Goal: Navigation & Orientation: Find specific page/section

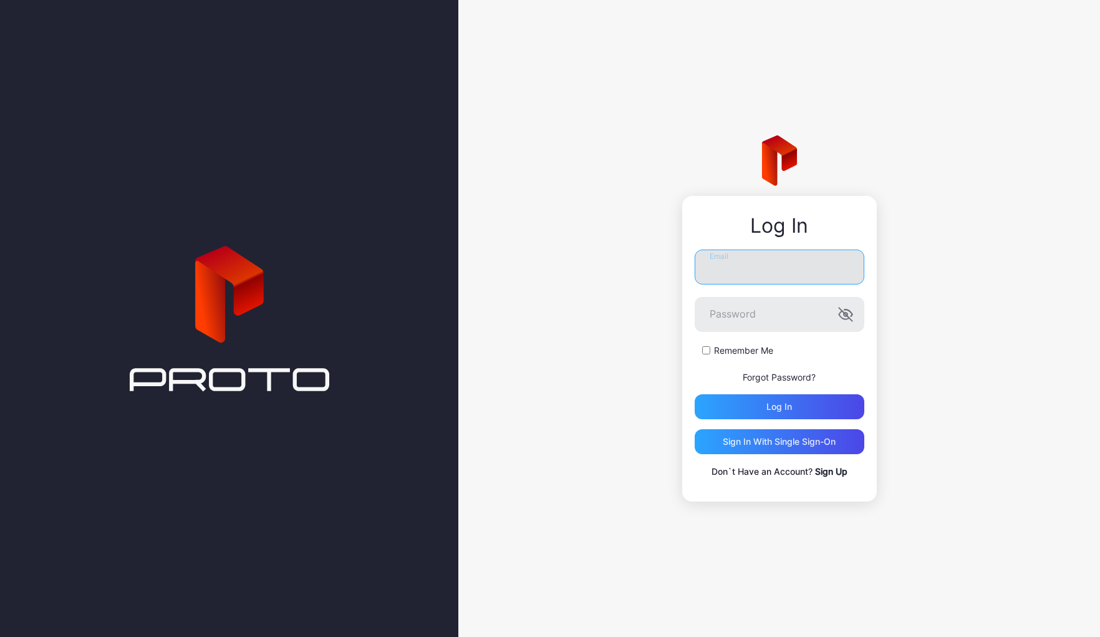
click at [743, 266] on input "Email" at bounding box center [780, 266] width 170 height 35
type input "**********"
click at [695, 394] on button "Log in" at bounding box center [780, 406] width 170 height 25
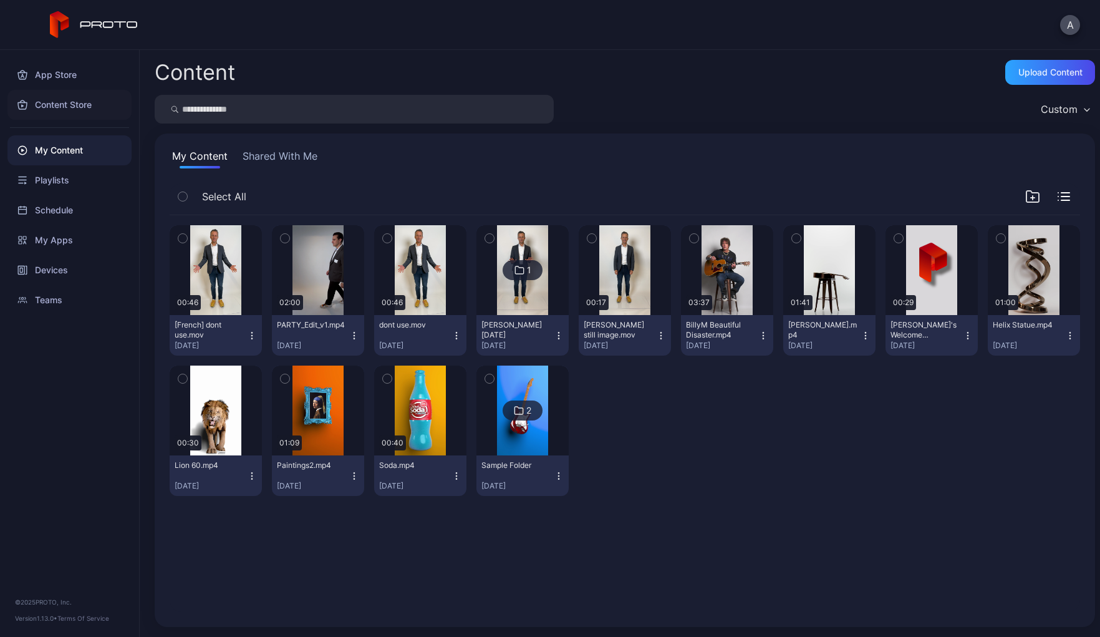
click at [63, 102] on div "Content Store" at bounding box center [69, 105] width 124 height 30
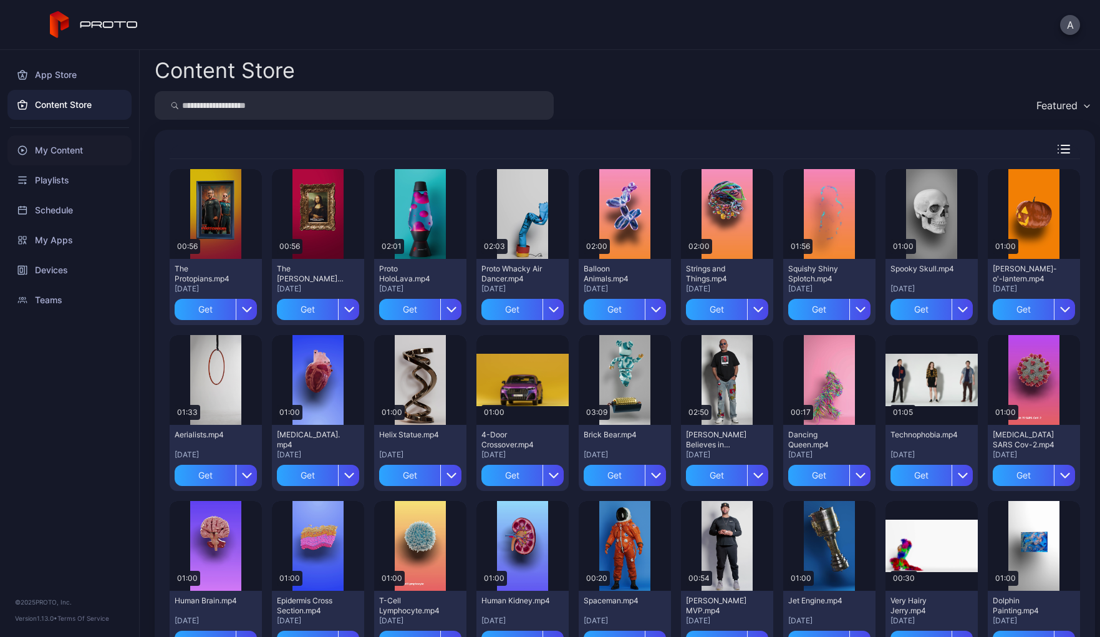
click at [55, 153] on div "My Content" at bounding box center [69, 150] width 124 height 30
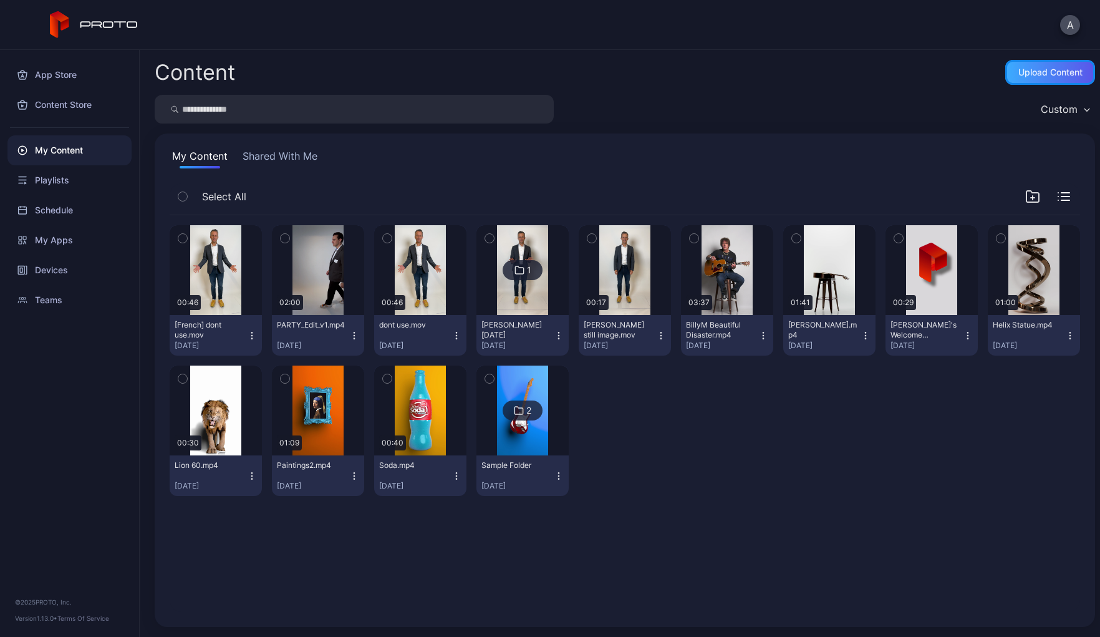
click at [1032, 73] on div "Upload Content" at bounding box center [1050, 72] width 64 height 10
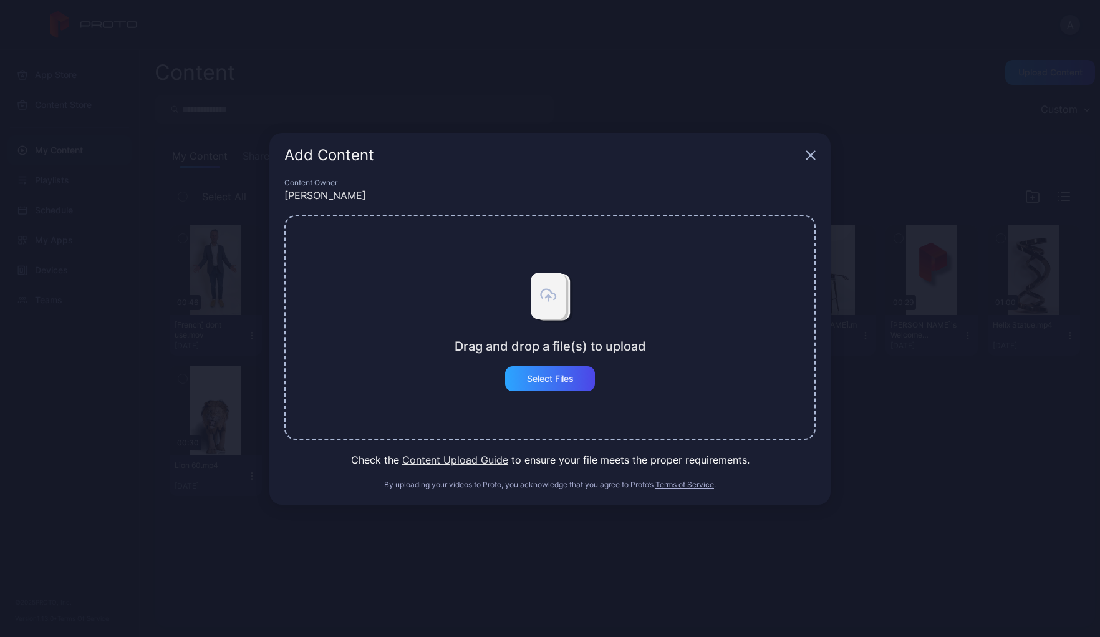
click at [471, 459] on button "Content Upload Guide" at bounding box center [455, 459] width 106 height 15
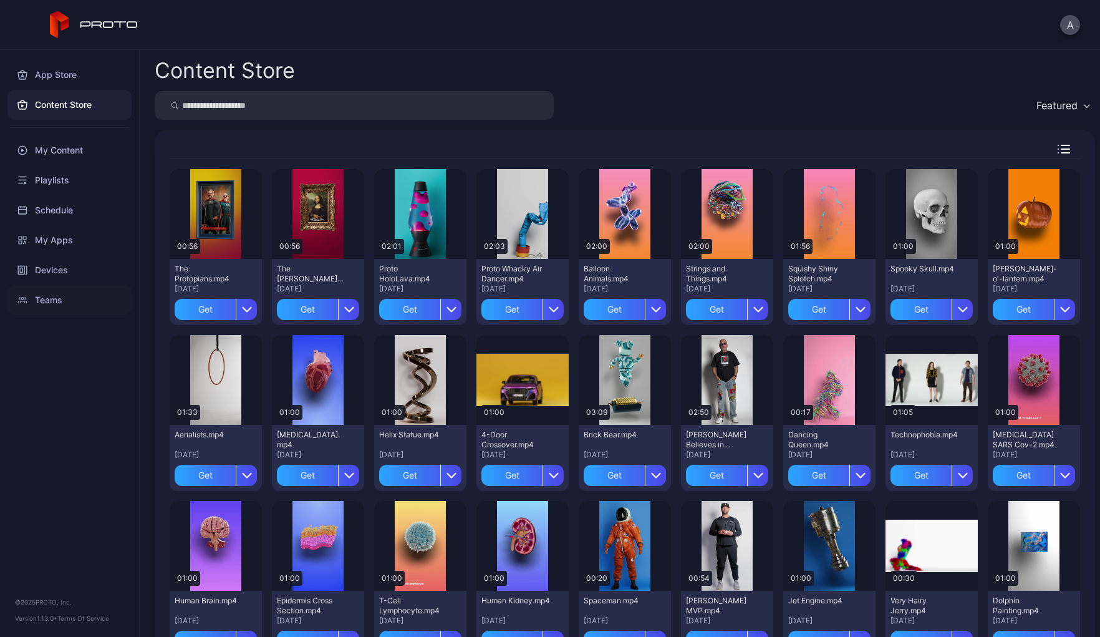
click at [49, 297] on div "Teams" at bounding box center [69, 300] width 124 height 30
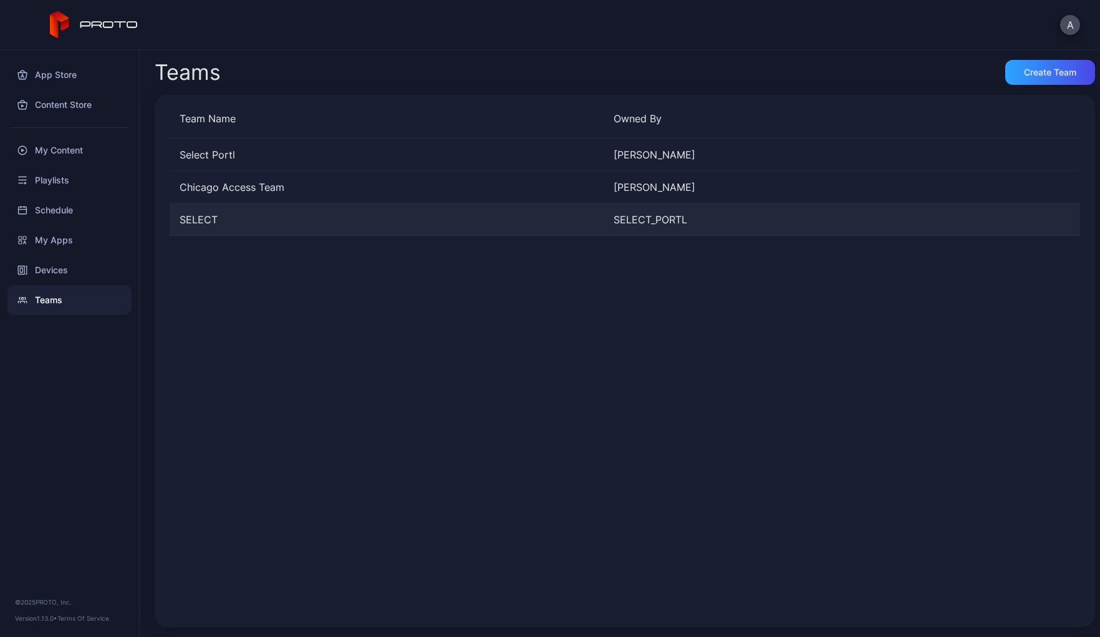
click at [206, 216] on div "SELECT" at bounding box center [387, 219] width 434 height 15
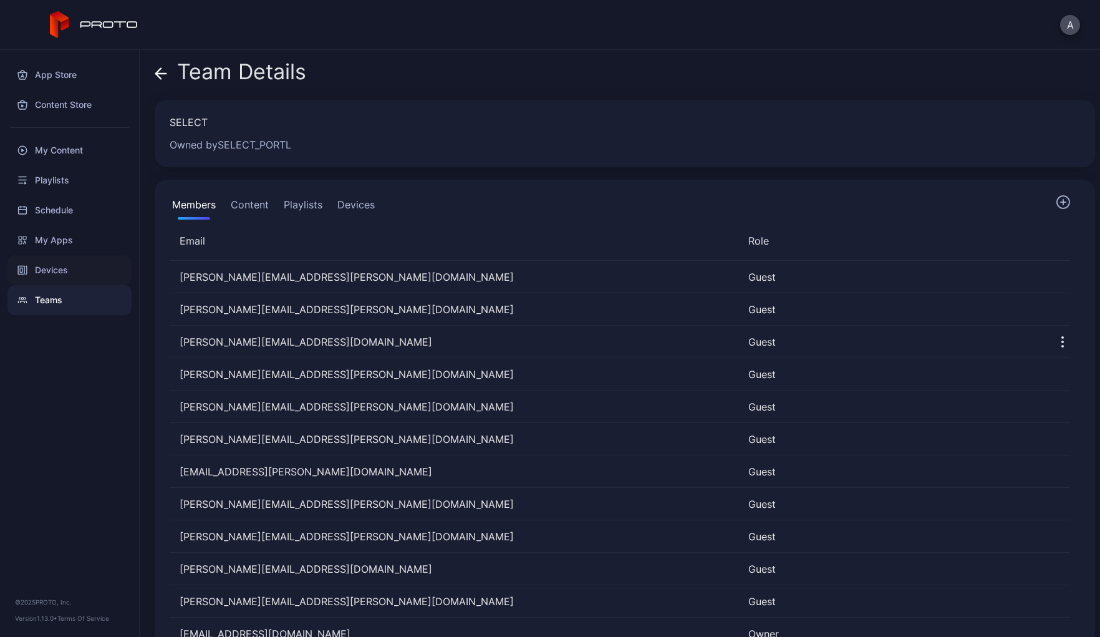
click at [47, 268] on div "Devices" at bounding box center [69, 270] width 124 height 30
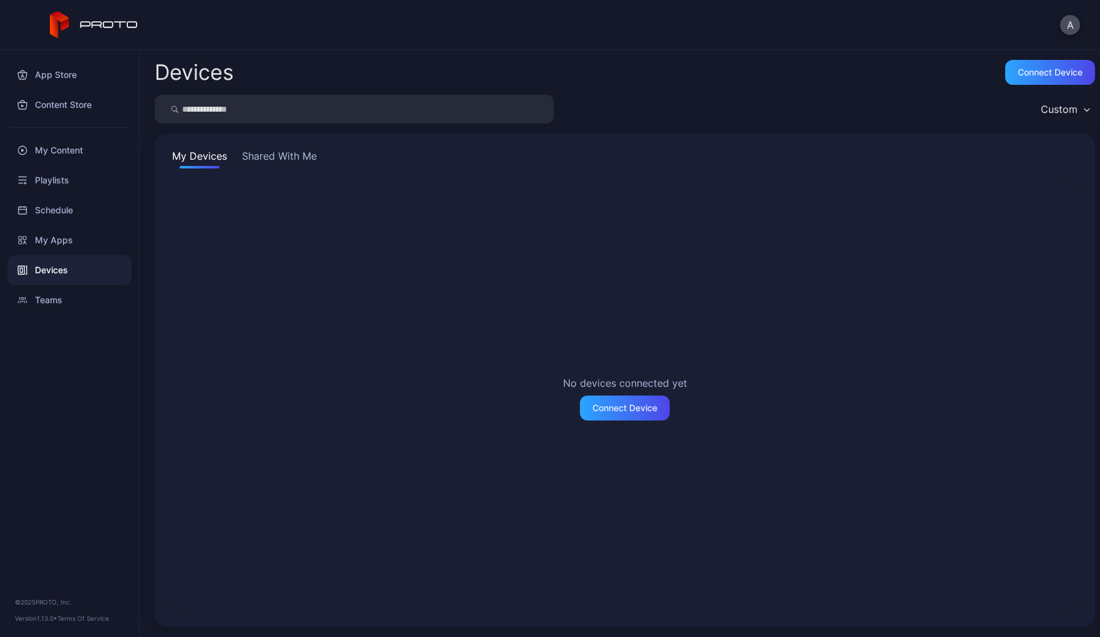
click at [258, 160] on button "Shared With Me" at bounding box center [279, 158] width 80 height 20
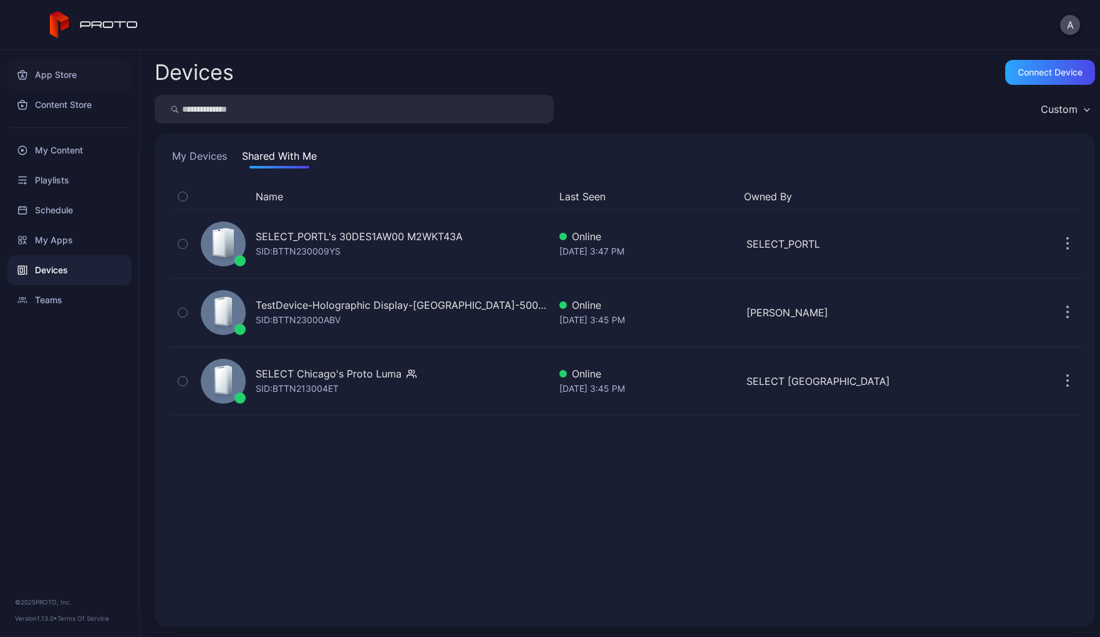
click at [50, 75] on div "App Store" at bounding box center [69, 75] width 124 height 30
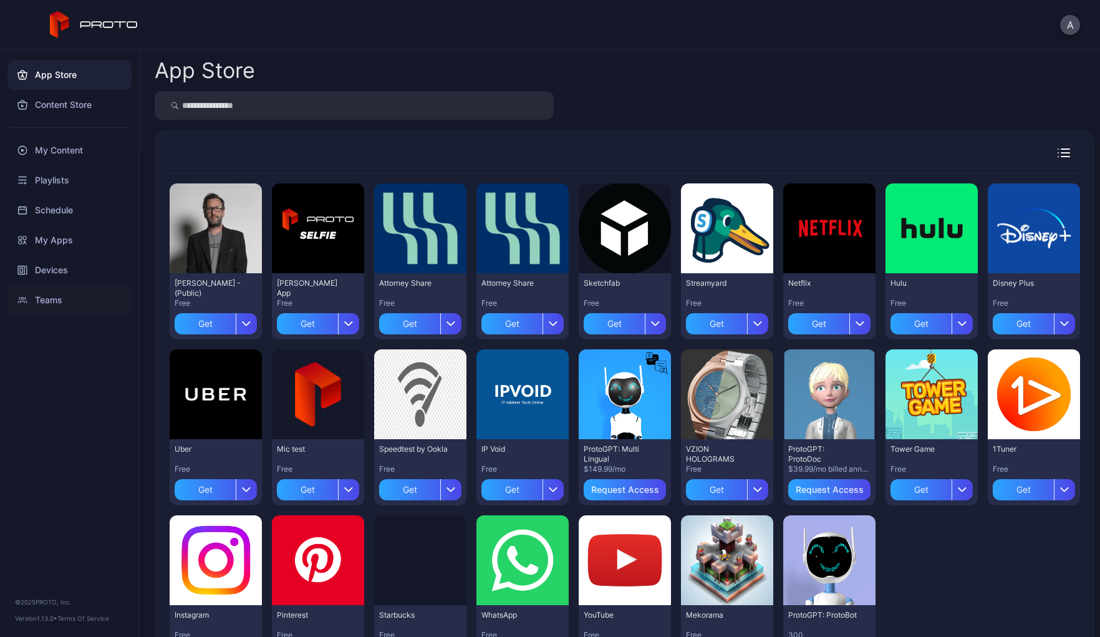
click at [39, 296] on div "Teams" at bounding box center [69, 300] width 124 height 30
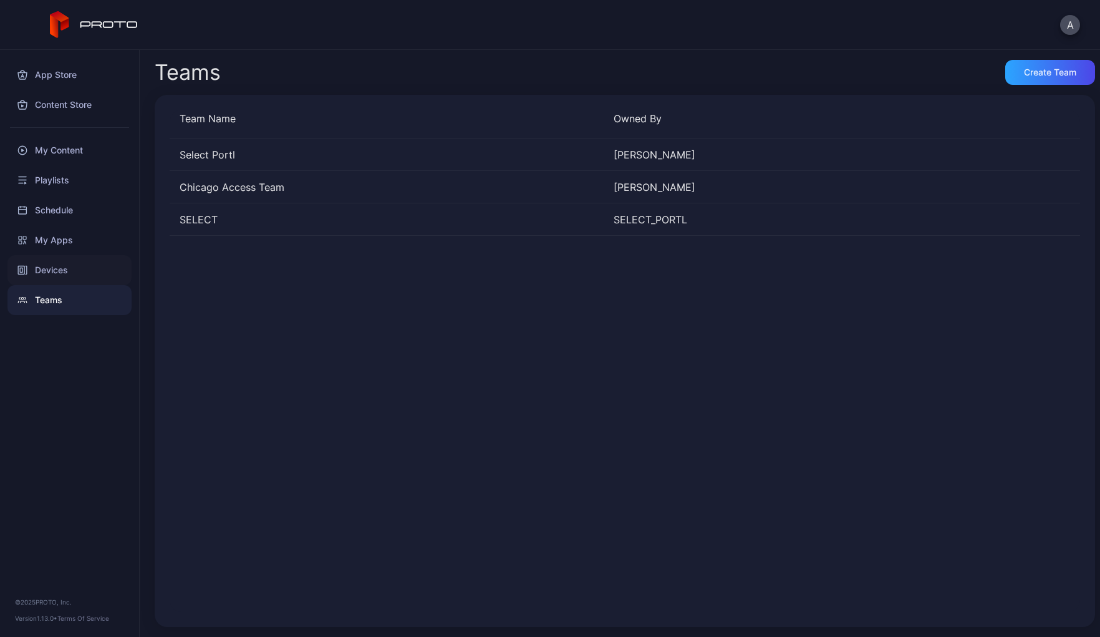
click at [49, 268] on div "Devices" at bounding box center [69, 270] width 124 height 30
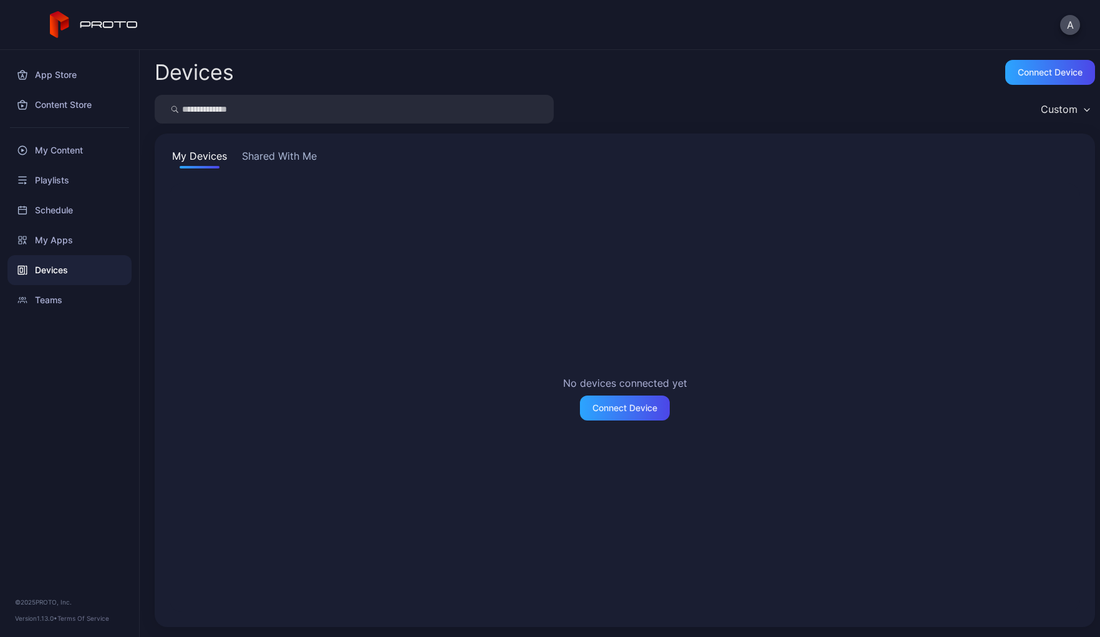
click at [266, 163] on button "Shared With Me" at bounding box center [279, 158] width 80 height 20
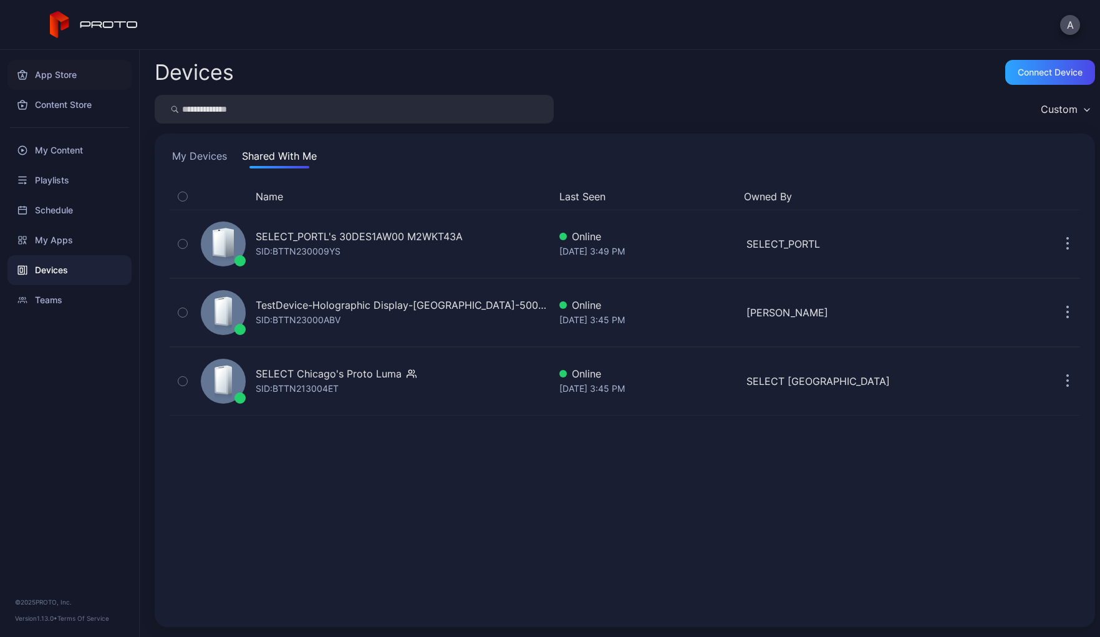
click at [56, 74] on div "App Store" at bounding box center [69, 75] width 124 height 30
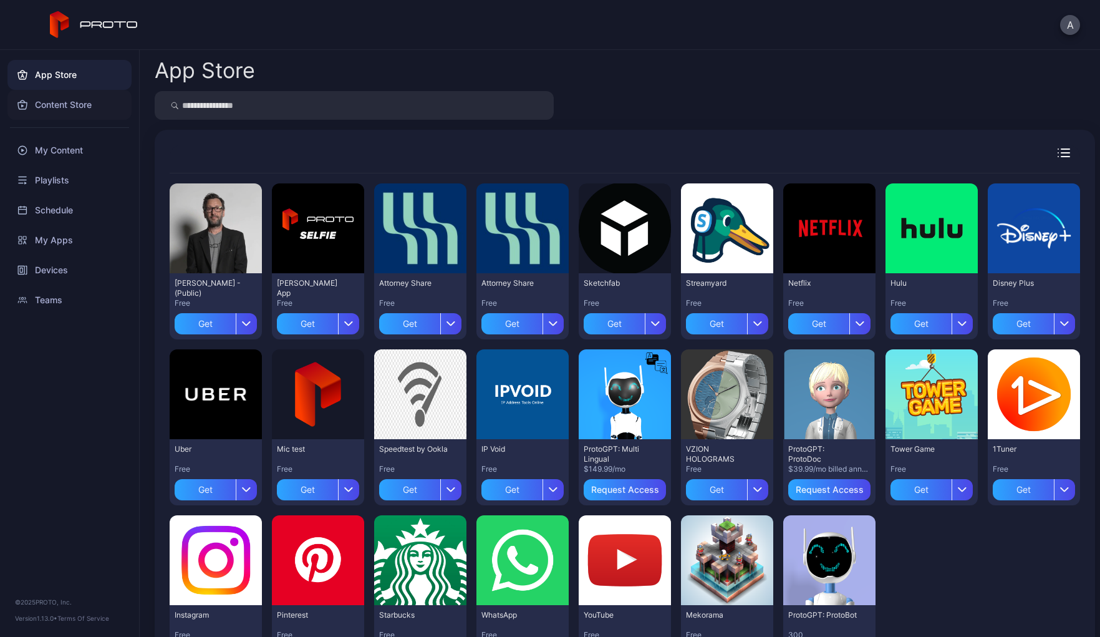
click at [58, 100] on div "Content Store" at bounding box center [69, 105] width 124 height 30
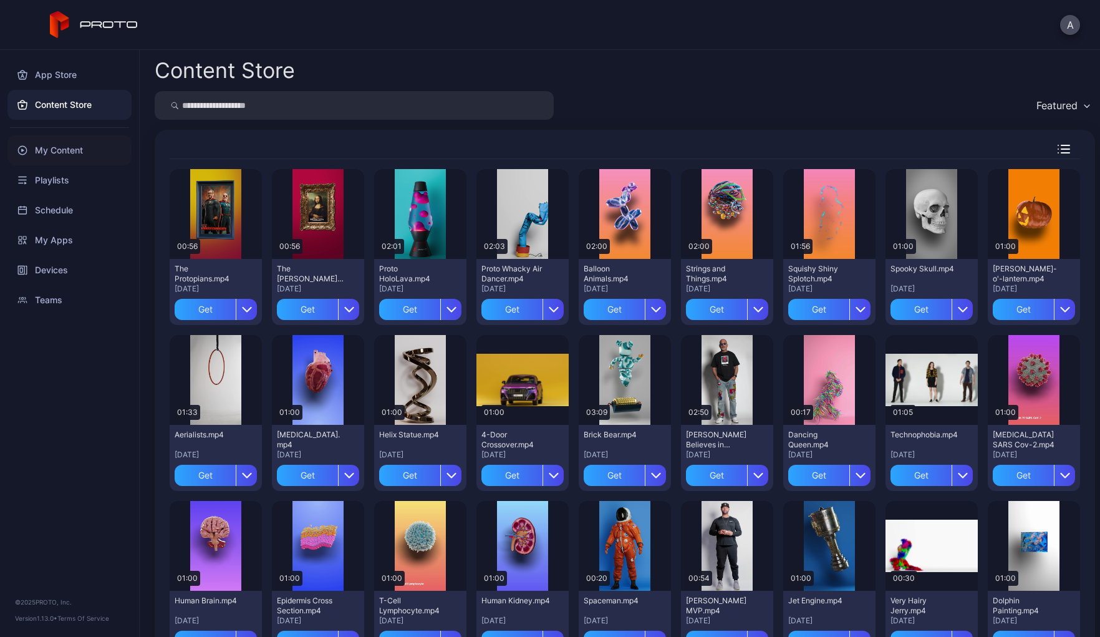
click at [56, 155] on div "My Content" at bounding box center [69, 150] width 124 height 30
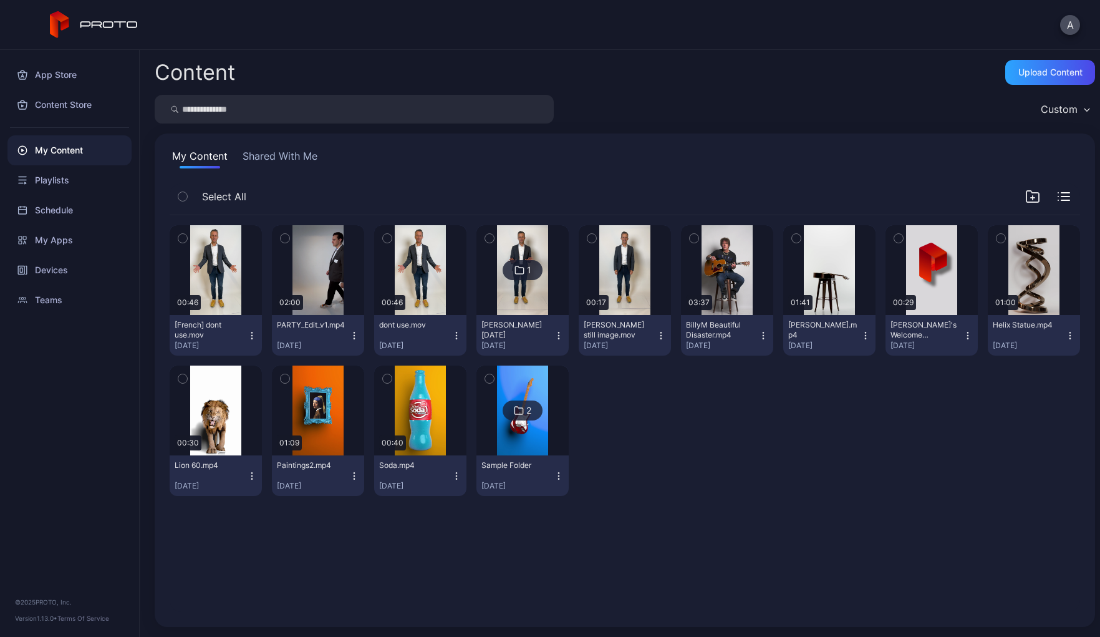
click at [286, 156] on button "Shared With Me" at bounding box center [280, 158] width 80 height 20
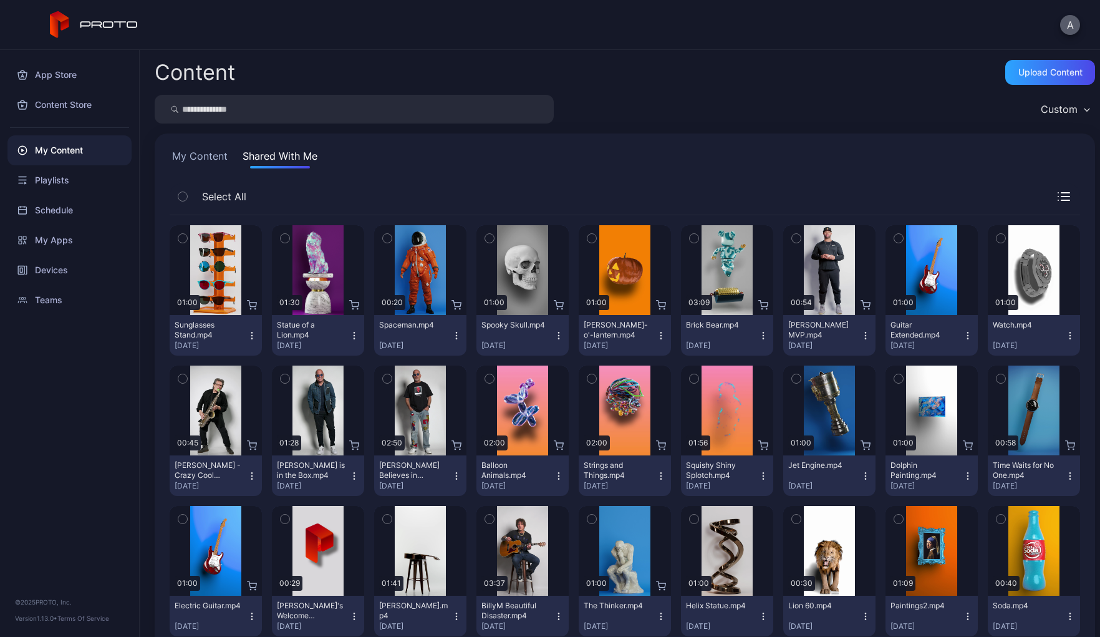
click at [1071, 25] on button "A" at bounding box center [1070, 25] width 20 height 20
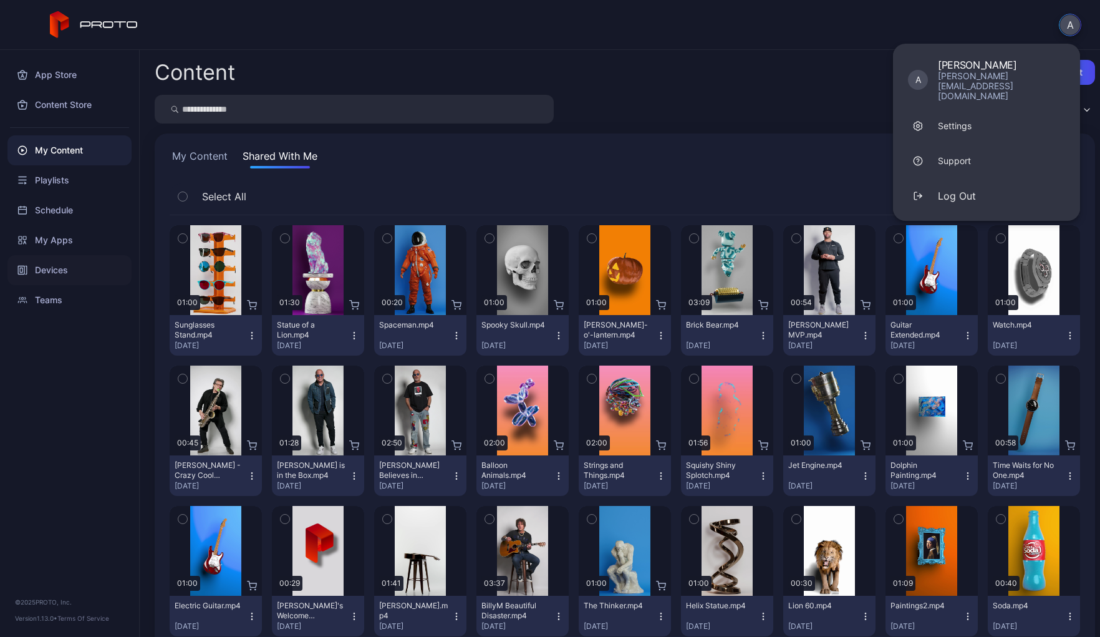
click at [56, 268] on div "Devices" at bounding box center [69, 270] width 124 height 30
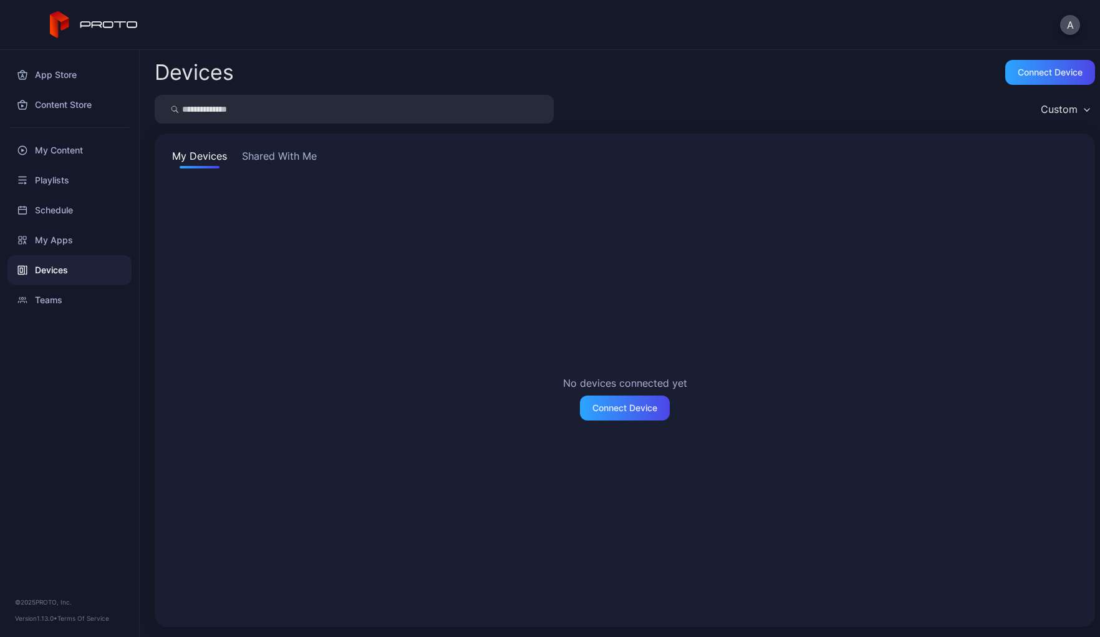
click at [266, 156] on button "Shared With Me" at bounding box center [279, 158] width 80 height 20
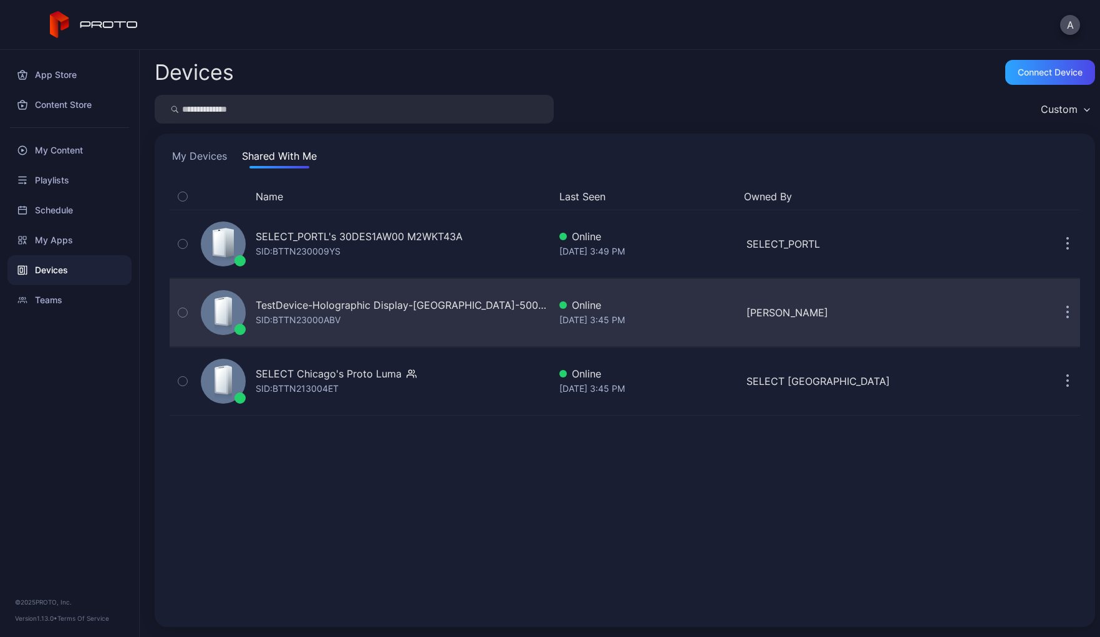
click at [311, 306] on div "TestDevice-Holographic Display-[GEOGRAPHIC_DATA]-500West-Showcase" at bounding box center [403, 304] width 294 height 15
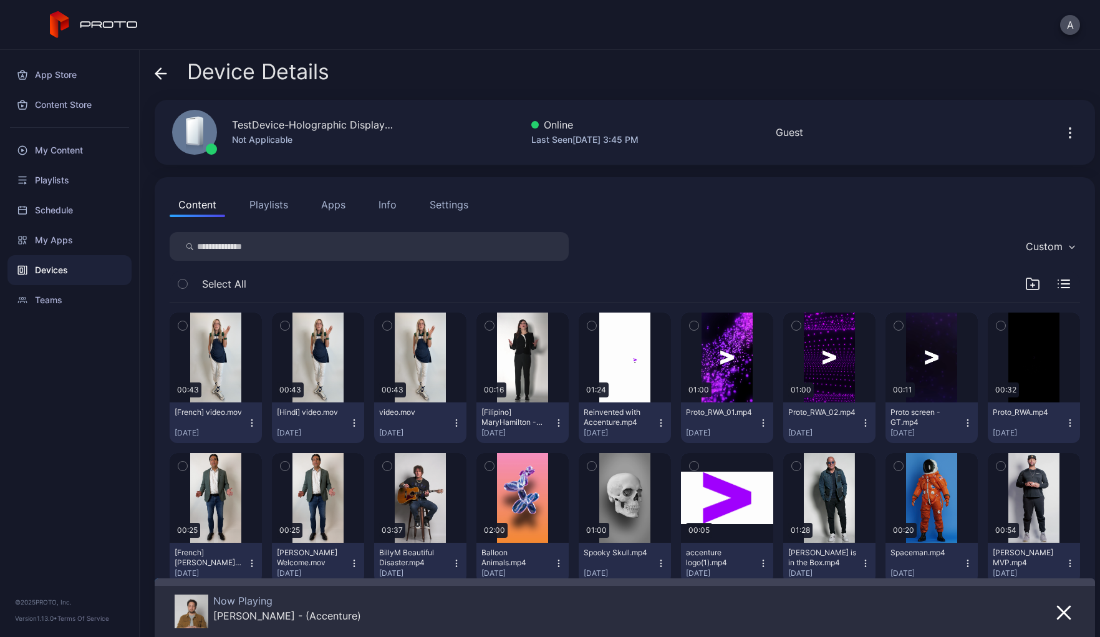
click at [268, 208] on button "Playlists" at bounding box center [269, 204] width 56 height 25
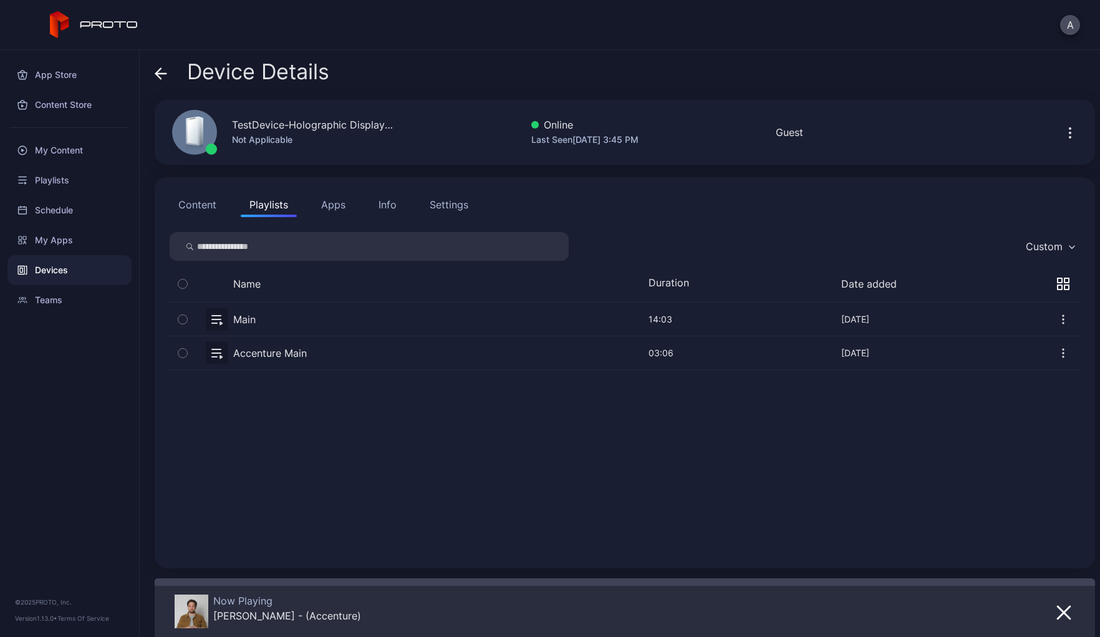
click at [331, 207] on button "Apps" at bounding box center [333, 204] width 42 height 25
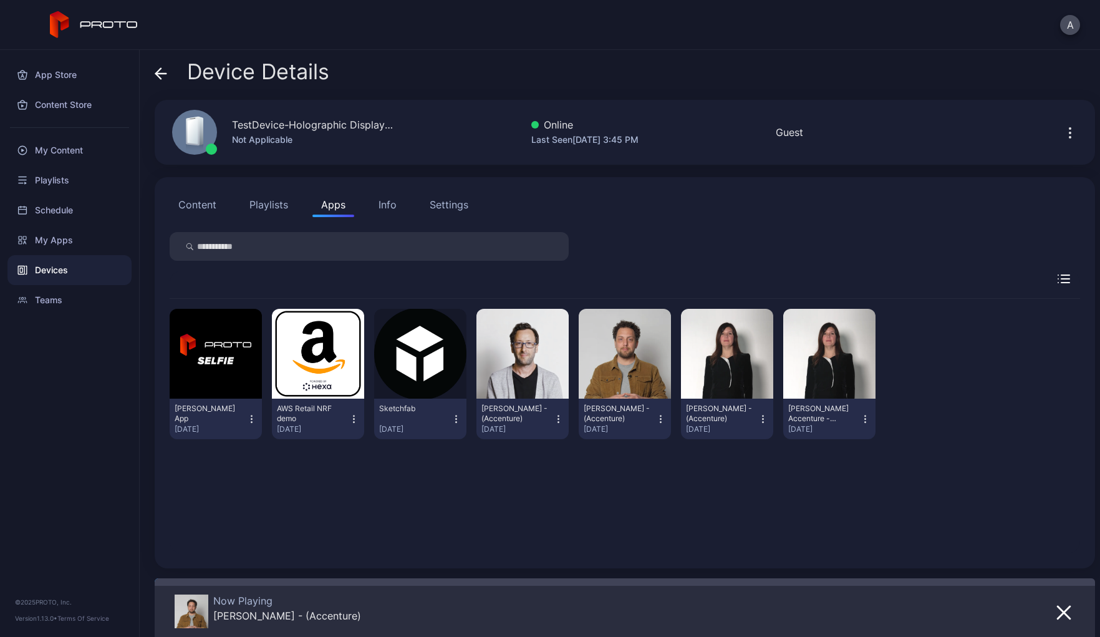
click at [266, 206] on button "Playlists" at bounding box center [269, 204] width 56 height 25
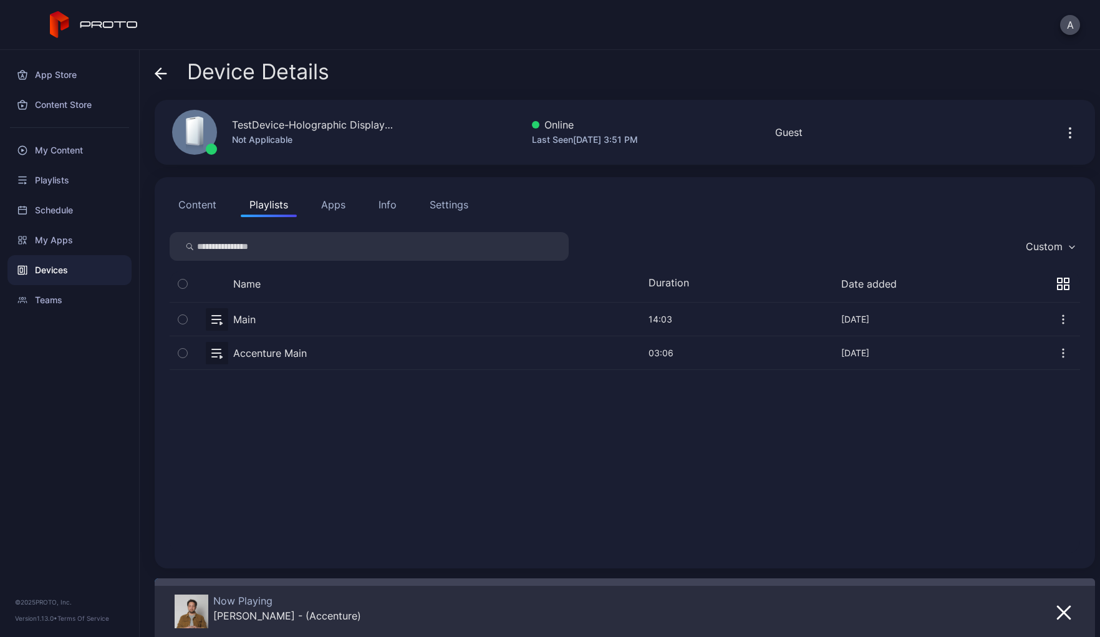
click at [342, 205] on button "Apps" at bounding box center [333, 204] width 42 height 25
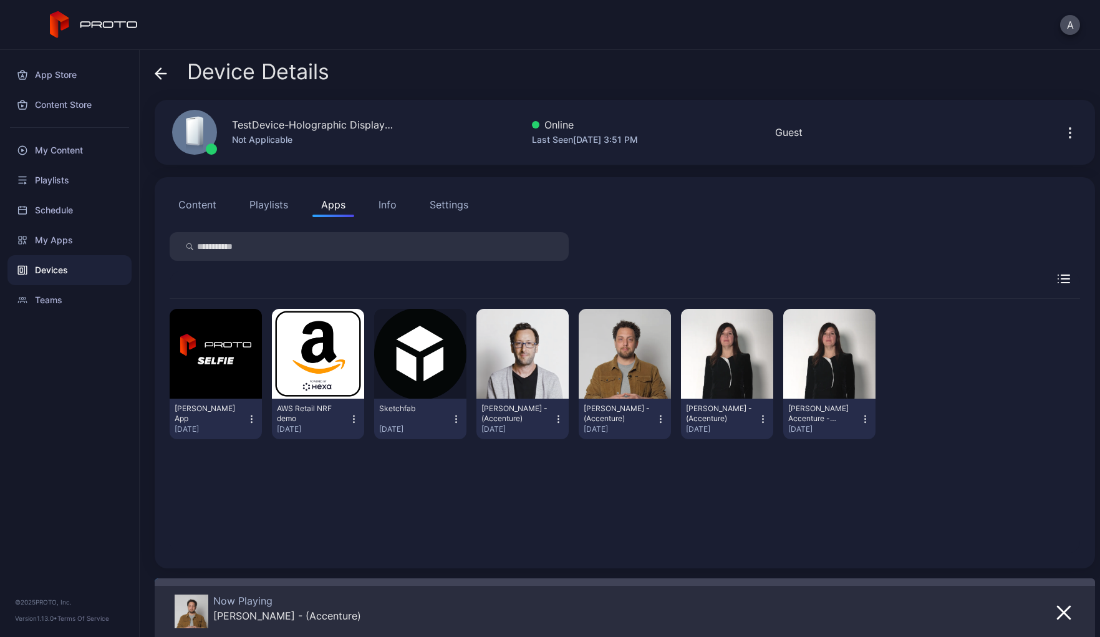
click at [198, 205] on button "Content" at bounding box center [198, 204] width 56 height 25
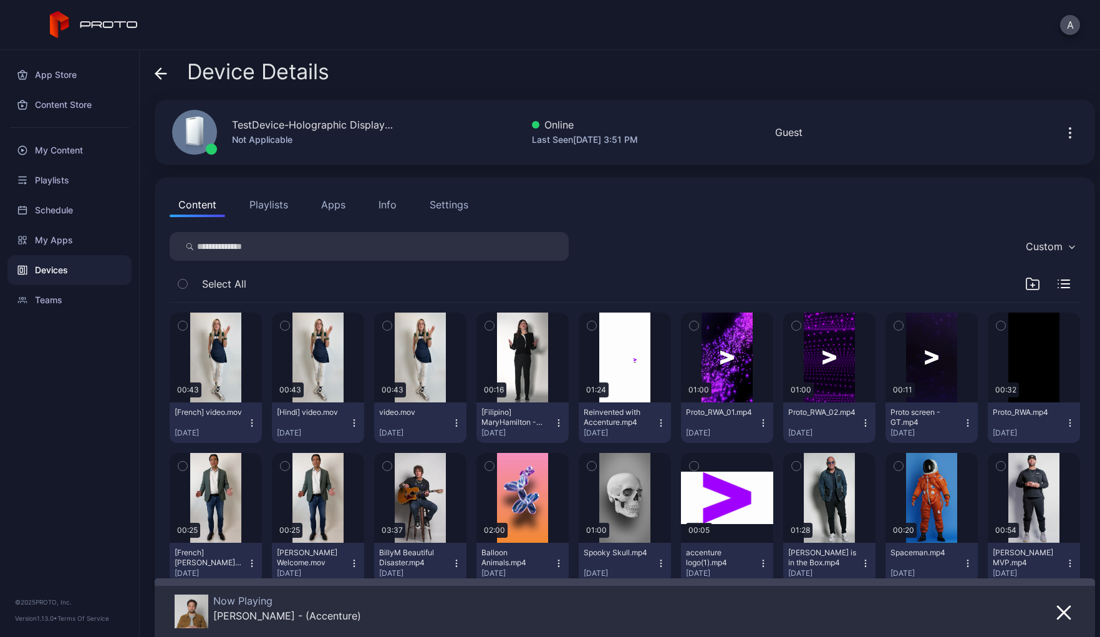
click at [202, 287] on span "Select All" at bounding box center [224, 283] width 44 height 15
click at [268, 205] on button "Playlists" at bounding box center [269, 204] width 56 height 25
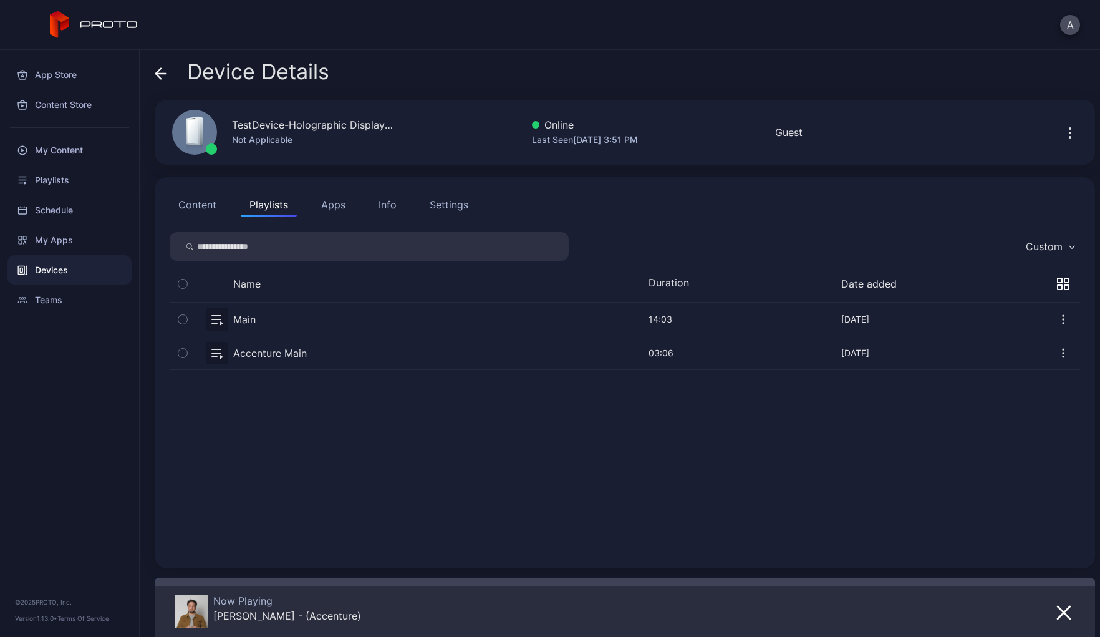
click at [241, 321] on button "button" at bounding box center [625, 318] width 911 height 33
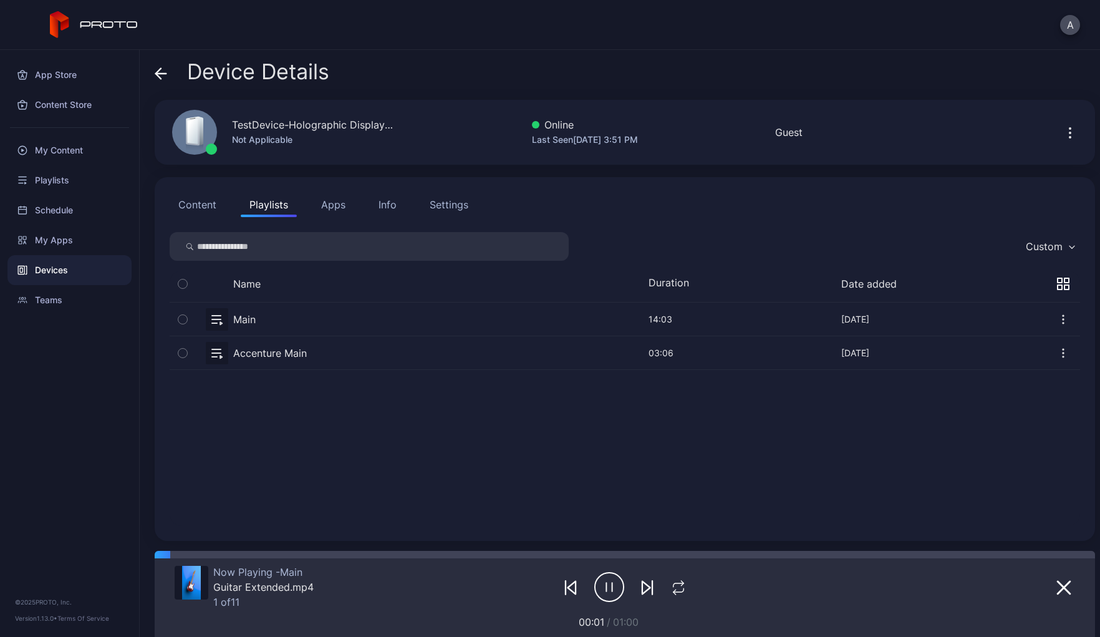
click at [181, 318] on icon "button" at bounding box center [182, 319] width 3 height 2
click at [181, 321] on icon "button" at bounding box center [183, 319] width 10 height 14
click at [346, 196] on button "Apps" at bounding box center [333, 204] width 42 height 25
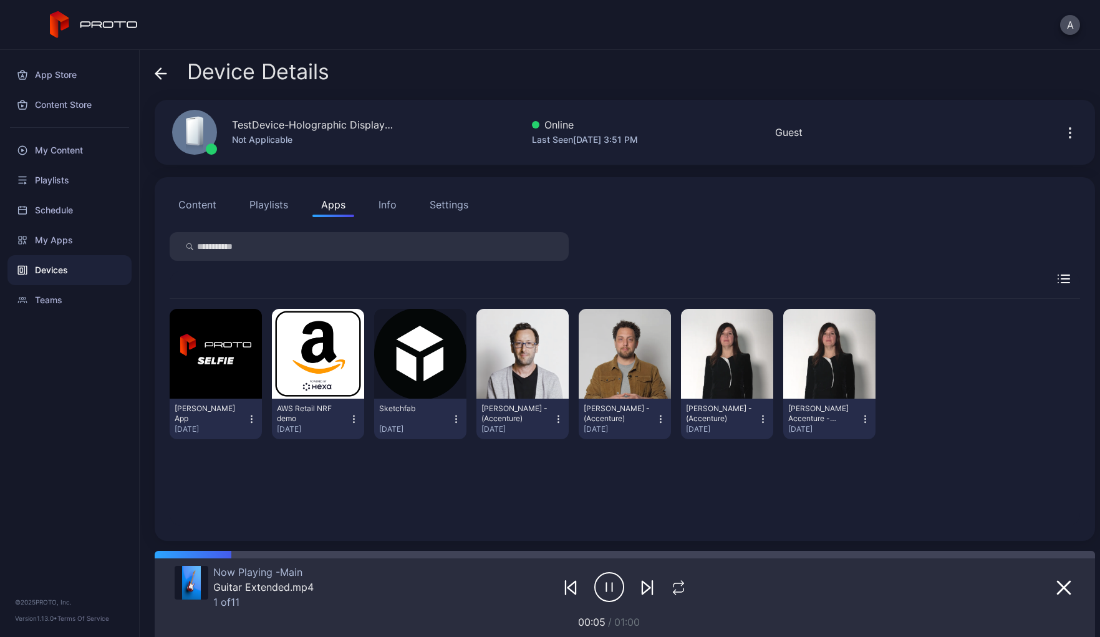
click at [388, 203] on div "Info" at bounding box center [388, 204] width 18 height 15
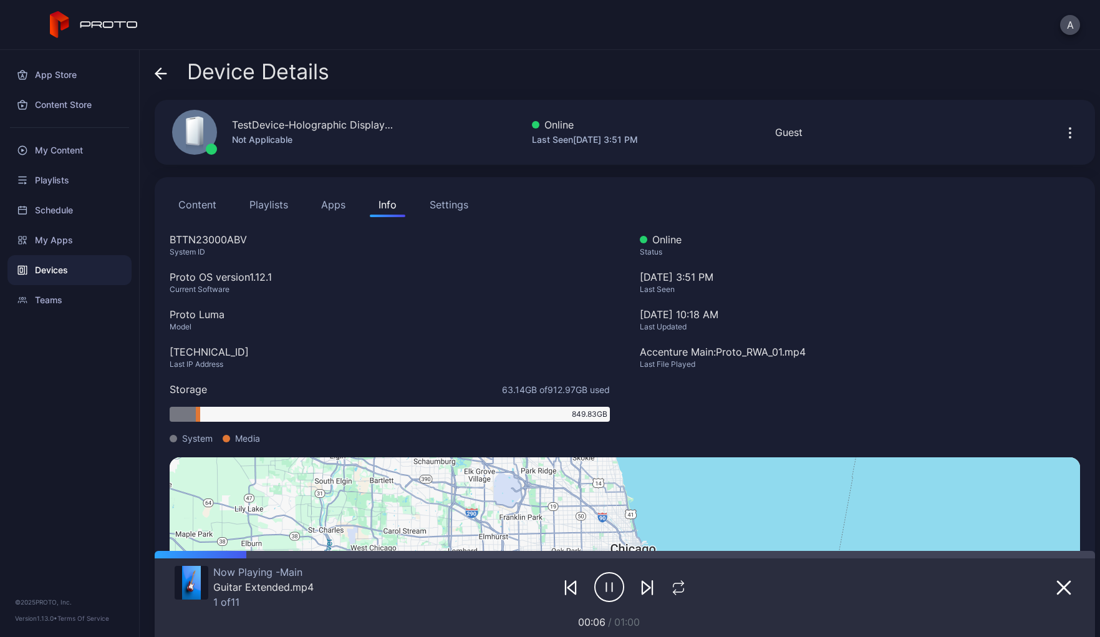
click at [443, 210] on div "Settings" at bounding box center [449, 204] width 39 height 15
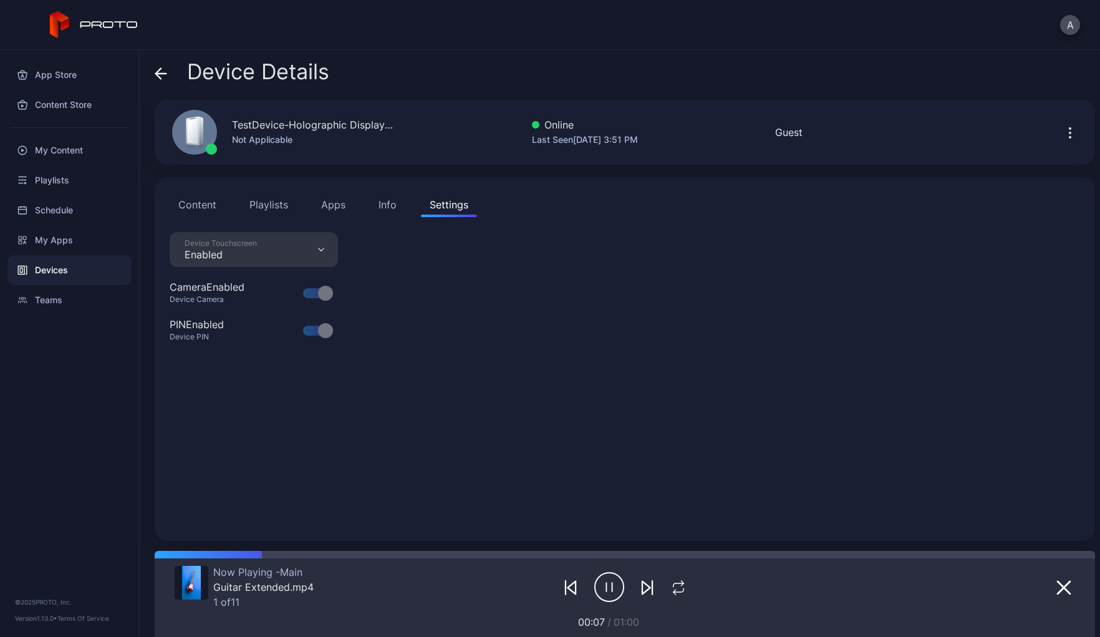
click at [195, 215] on button "Content" at bounding box center [198, 204] width 56 height 25
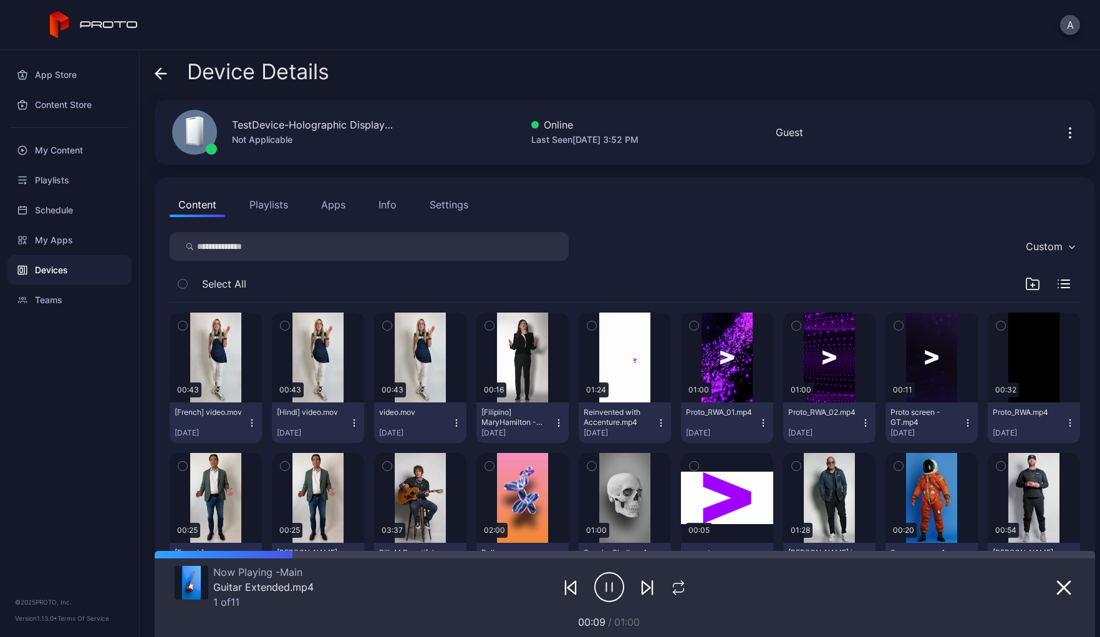
click at [161, 65] on span at bounding box center [161, 72] width 12 height 24
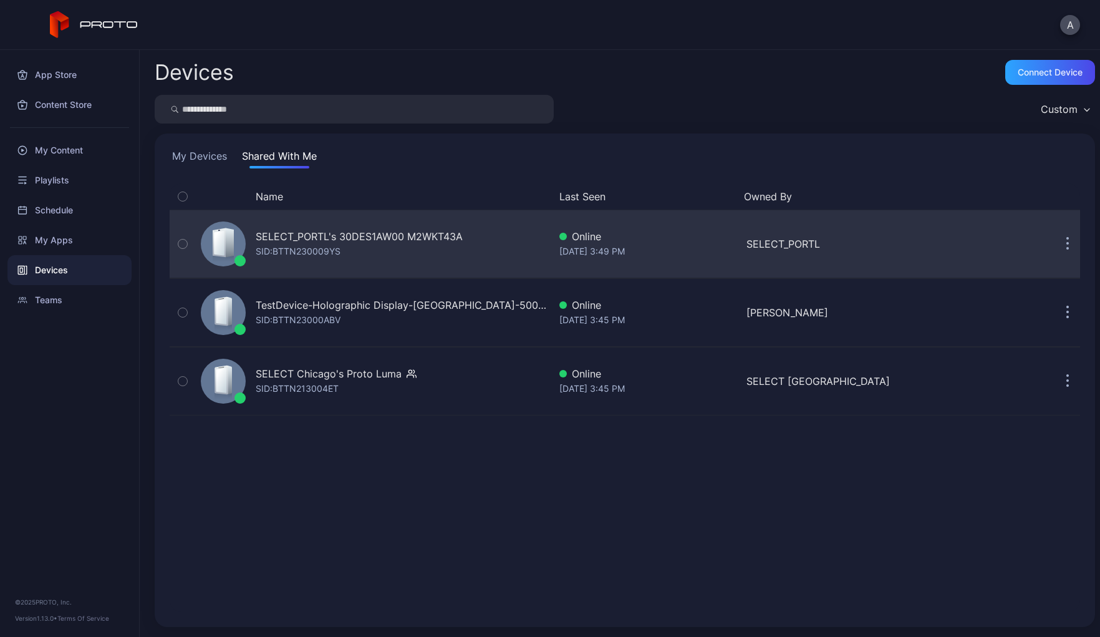
click at [303, 238] on div "SELECT_PORTL's 30DES1AW00 M2WKT43A" at bounding box center [359, 236] width 207 height 15
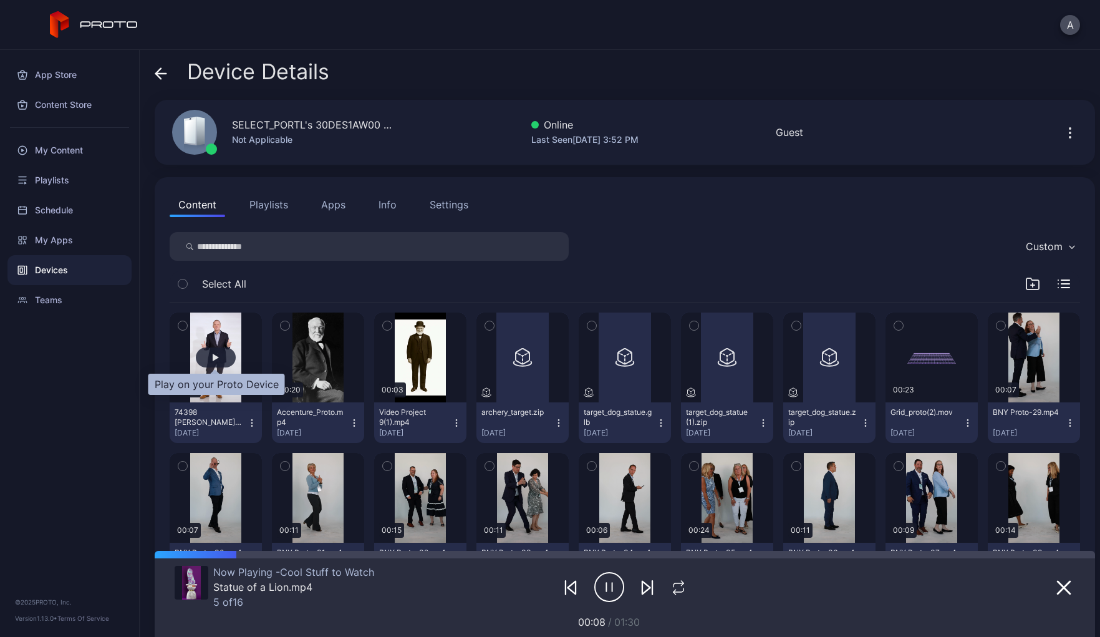
click at [218, 357] on div "button" at bounding box center [216, 357] width 40 height 20
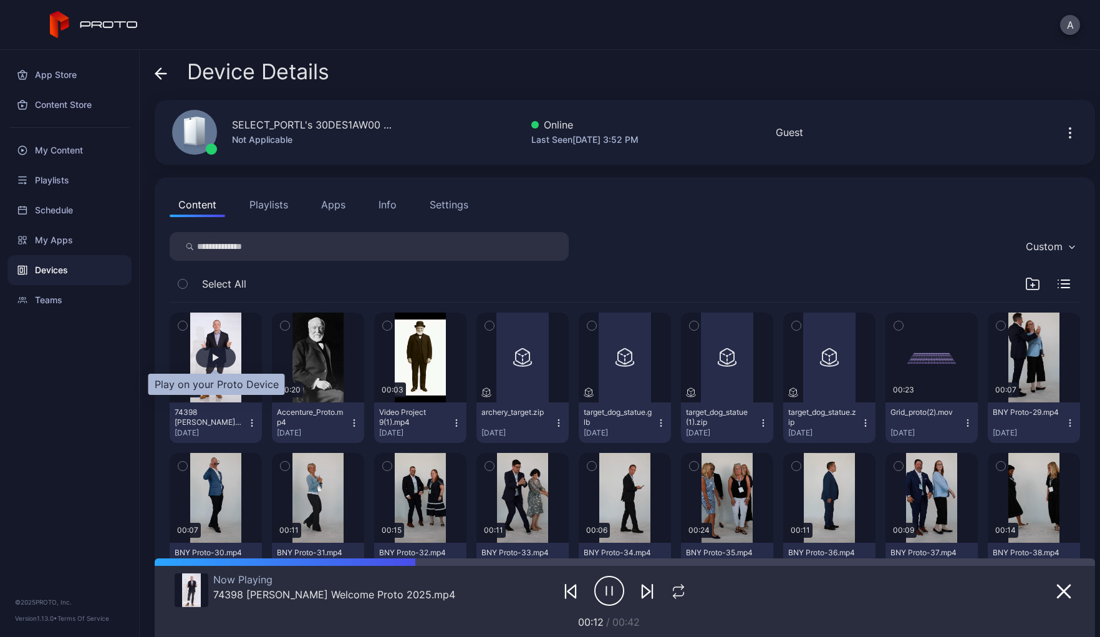
click at [217, 359] on div "button" at bounding box center [216, 357] width 6 height 7
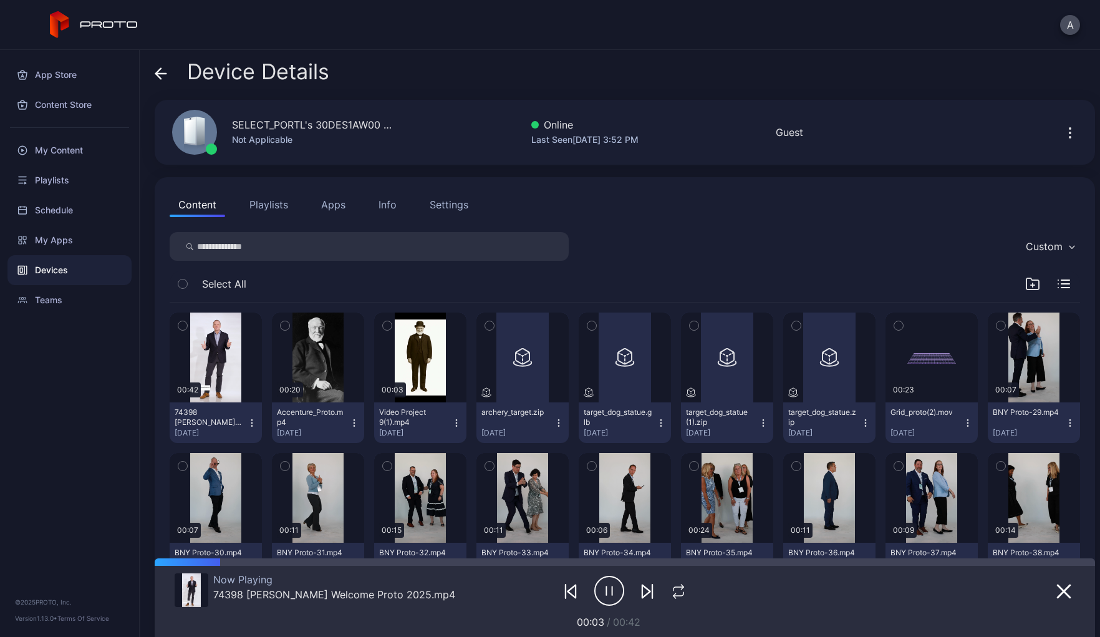
click at [602, 592] on icon "button" at bounding box center [609, 590] width 30 height 31
click at [217, 354] on div "button" at bounding box center [216, 357] width 6 height 7
click at [214, 359] on div "button" at bounding box center [216, 357] width 6 height 7
click at [606, 589] on icon "button" at bounding box center [609, 590] width 30 height 31
click at [1063, 133] on icon "button" at bounding box center [1070, 132] width 15 height 15
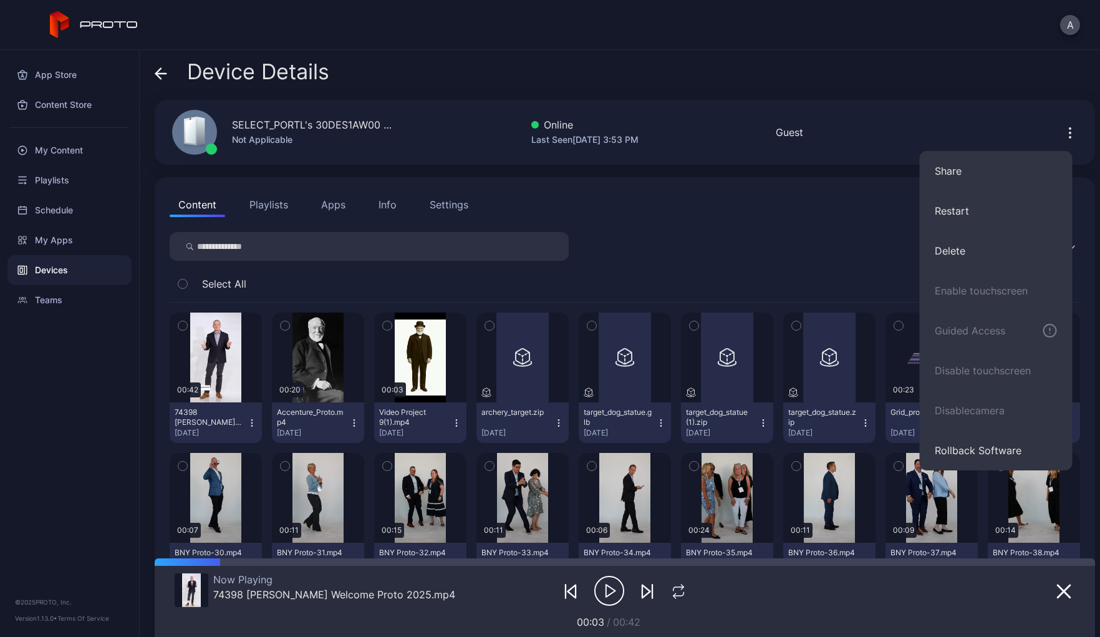
click at [977, 90] on div "Device Details SELECT_PORTL's 30DES1AW00 M2WKT43A Not Applicable Online Last Se…" at bounding box center [620, 343] width 960 height 587
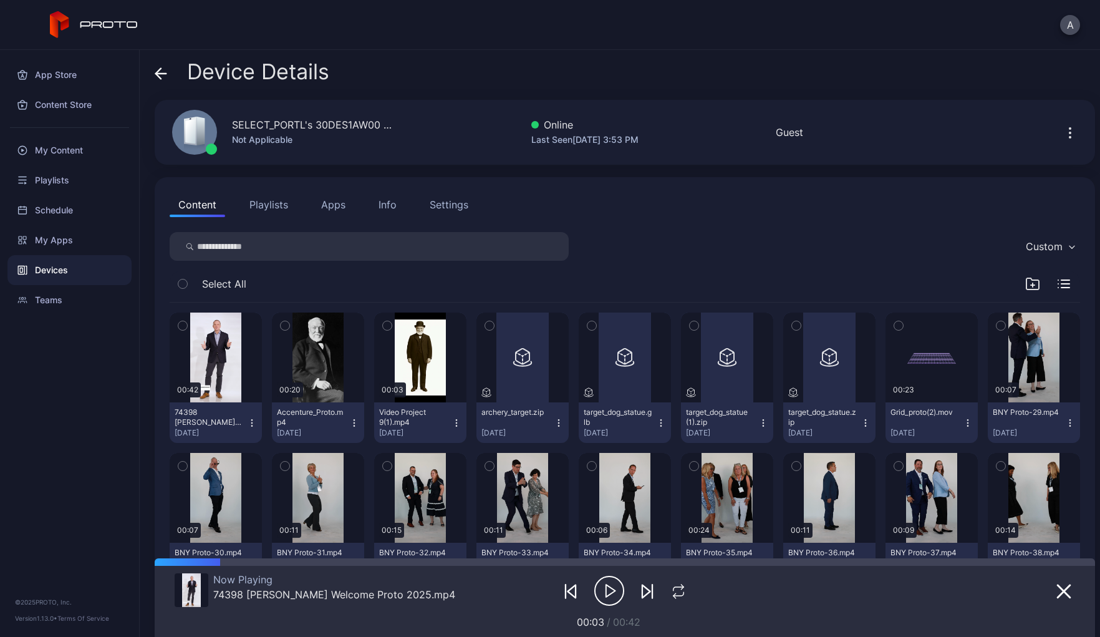
click at [162, 70] on icon at bounding box center [161, 73] width 12 height 12
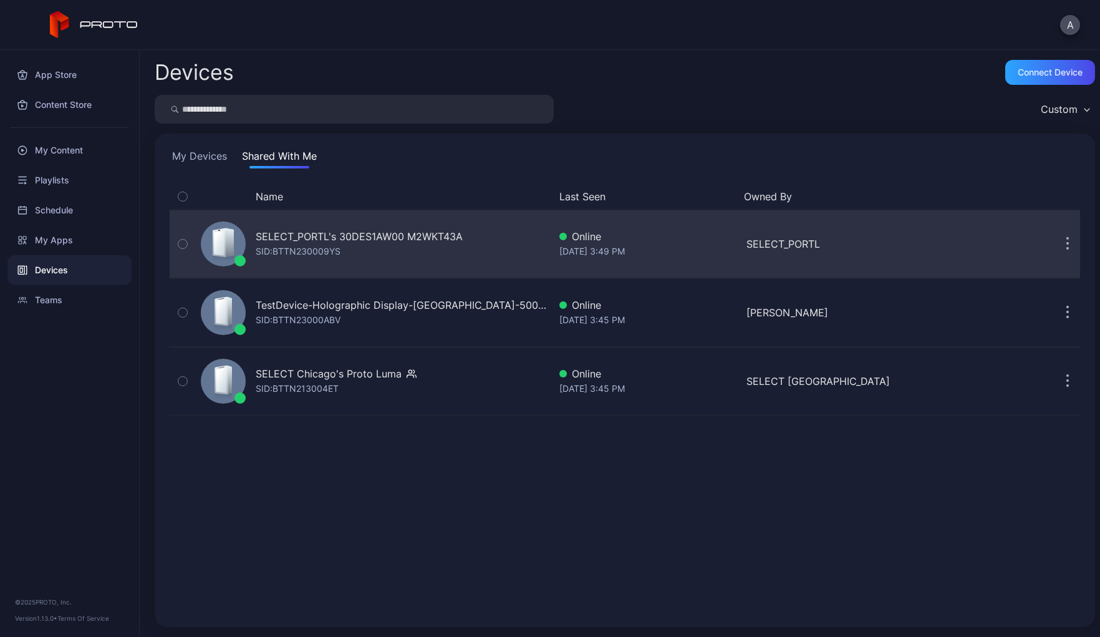
click at [1067, 244] on icon "button" at bounding box center [1068, 245] width 2 height 2
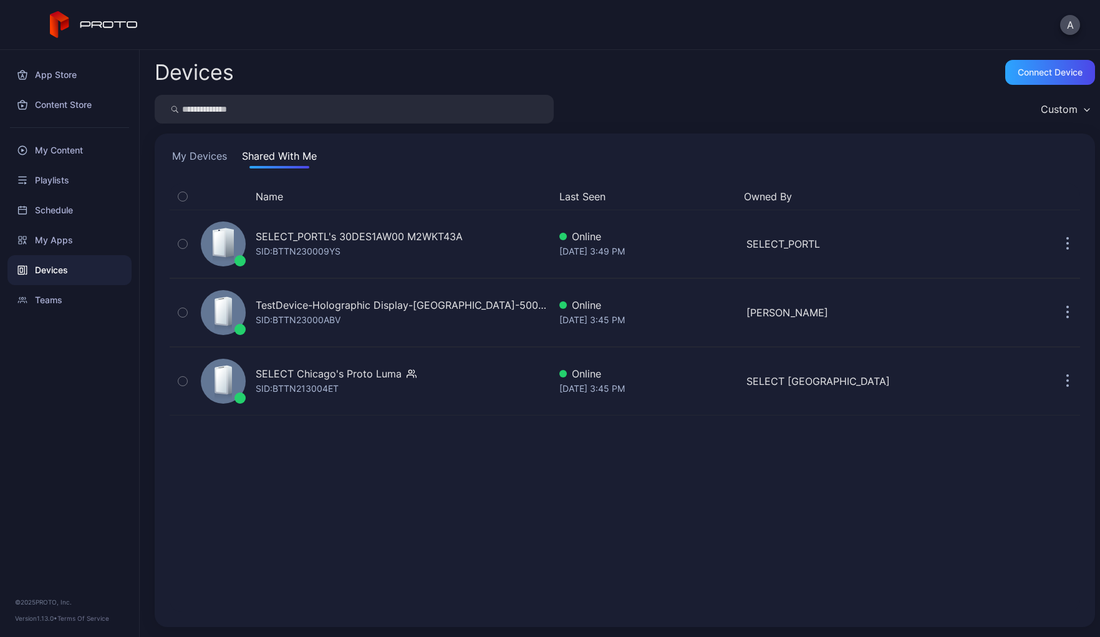
click at [834, 121] on div "Custom" at bounding box center [625, 109] width 941 height 29
click at [205, 156] on button "My Devices" at bounding box center [200, 158] width 60 height 20
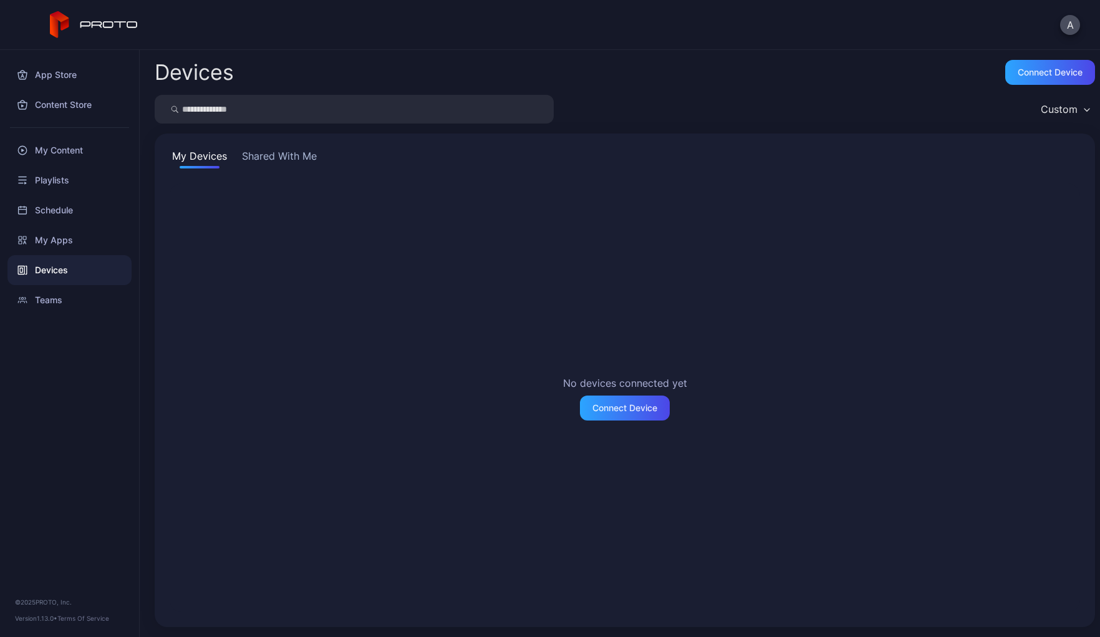
click at [268, 147] on div "My Devices Shared With Me No devices connected yet Connect Device" at bounding box center [625, 379] width 941 height 493
click at [274, 159] on button "Shared With Me" at bounding box center [279, 158] width 80 height 20
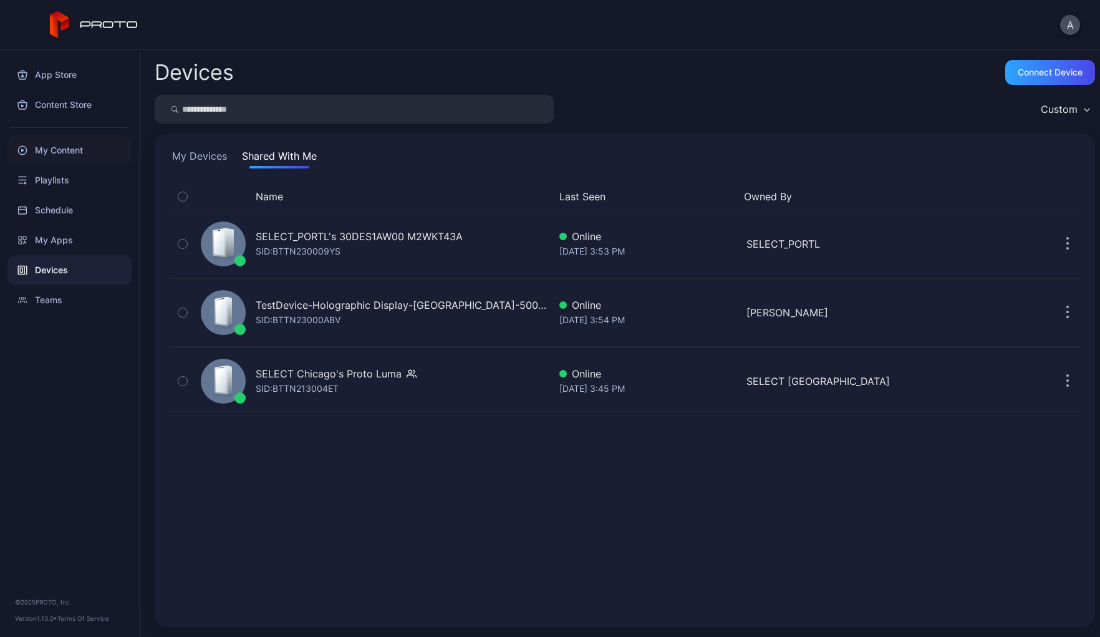
click at [61, 148] on div "My Content" at bounding box center [69, 150] width 124 height 30
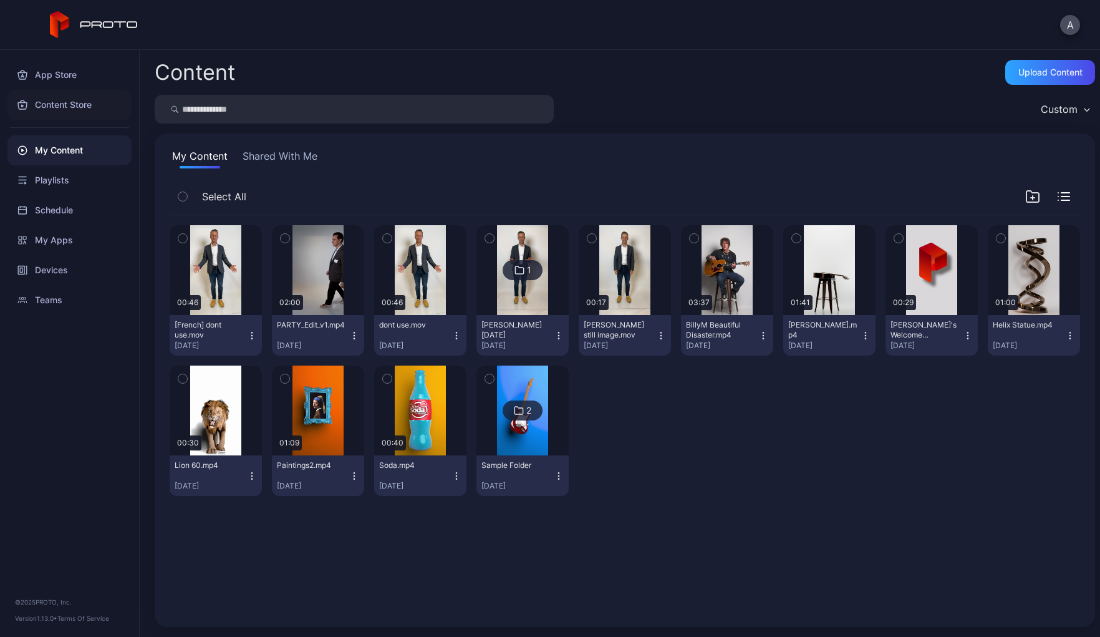
click at [70, 104] on div "Content Store" at bounding box center [69, 105] width 124 height 30
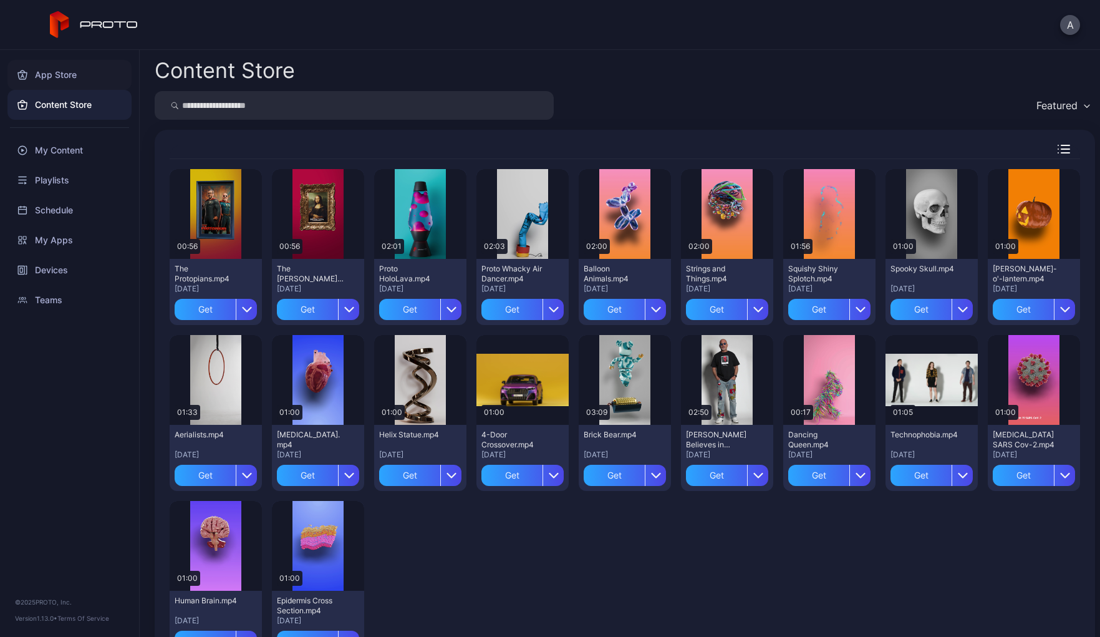
click at [62, 83] on div "App Store" at bounding box center [69, 75] width 124 height 30
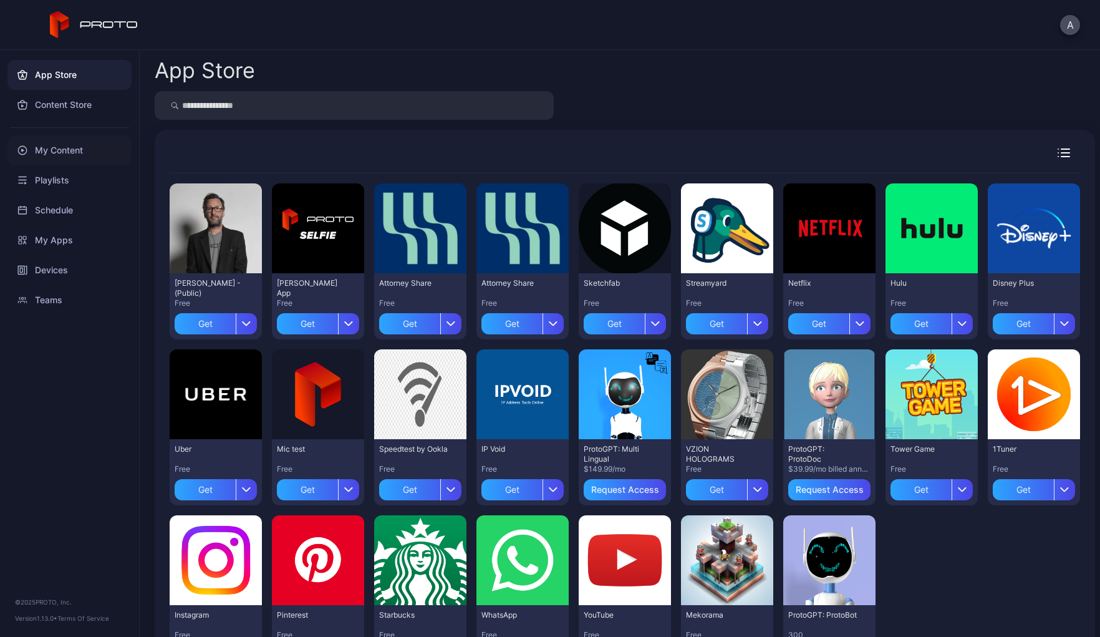
click at [55, 147] on div "My Content" at bounding box center [69, 150] width 124 height 30
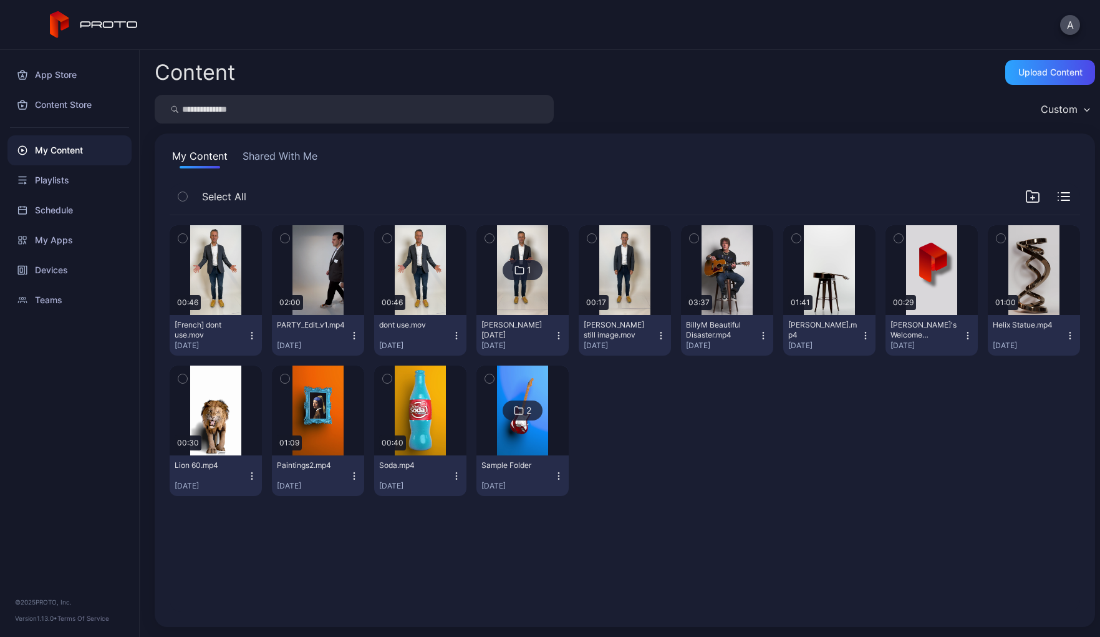
click at [291, 153] on button "Shared With Me" at bounding box center [280, 158] width 80 height 20
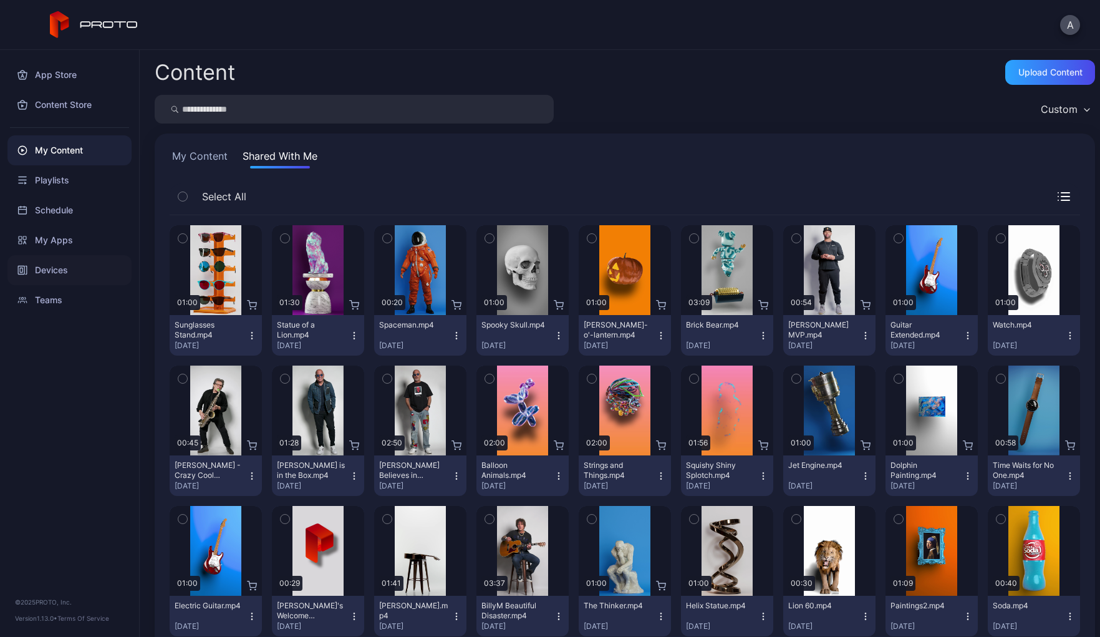
click at [56, 274] on div "Devices" at bounding box center [69, 270] width 124 height 30
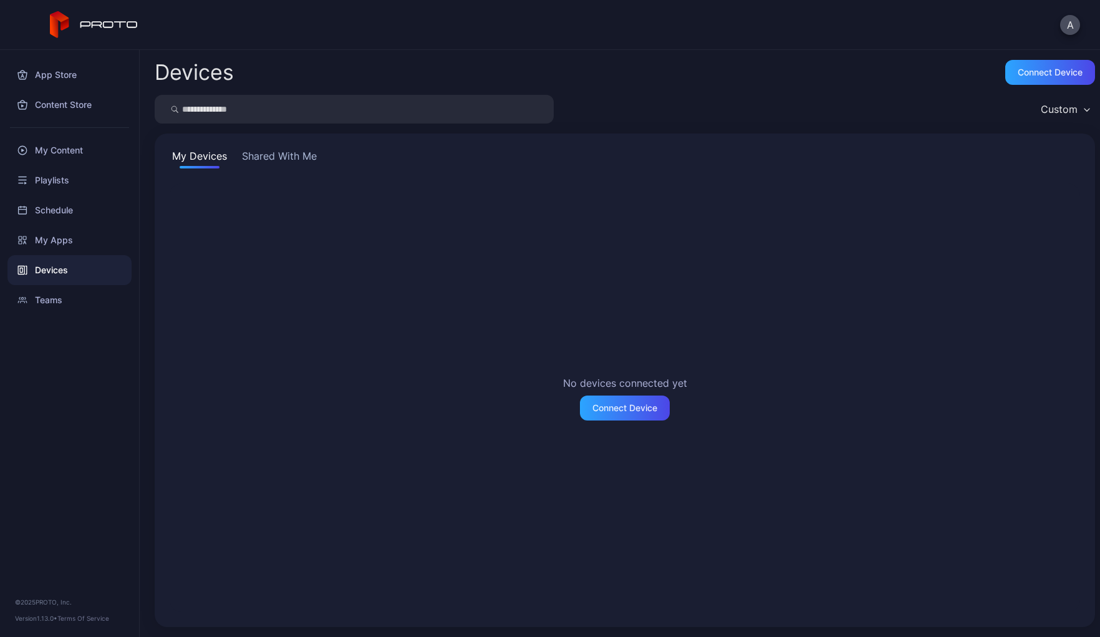
click at [283, 160] on button "Shared With Me" at bounding box center [279, 158] width 80 height 20
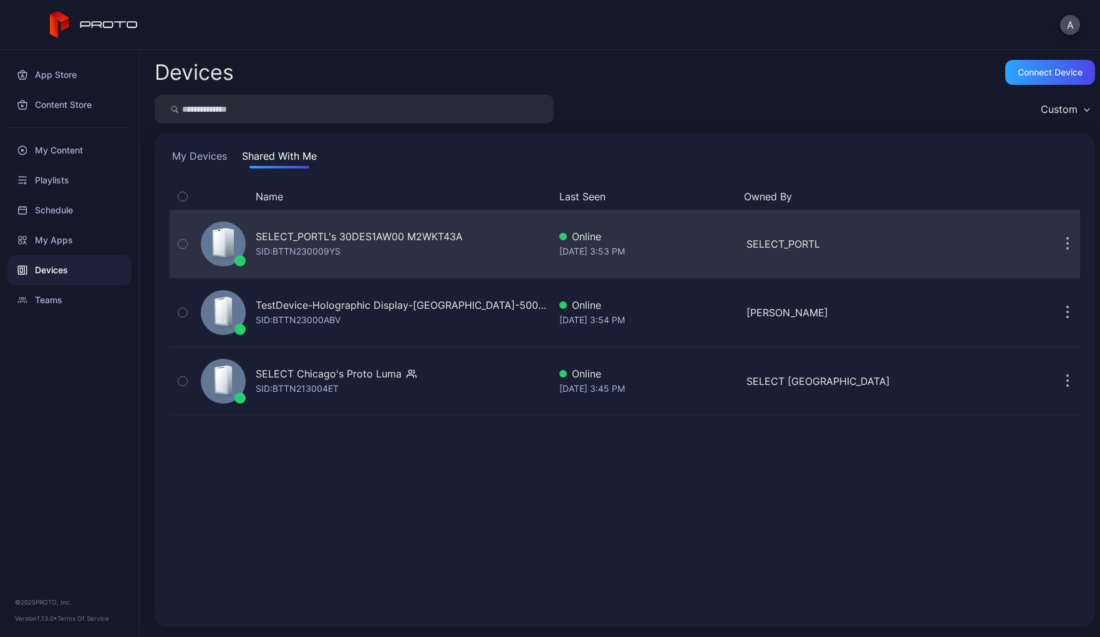
click at [331, 246] on div "SID: BTTN230009YS" at bounding box center [298, 251] width 85 height 15
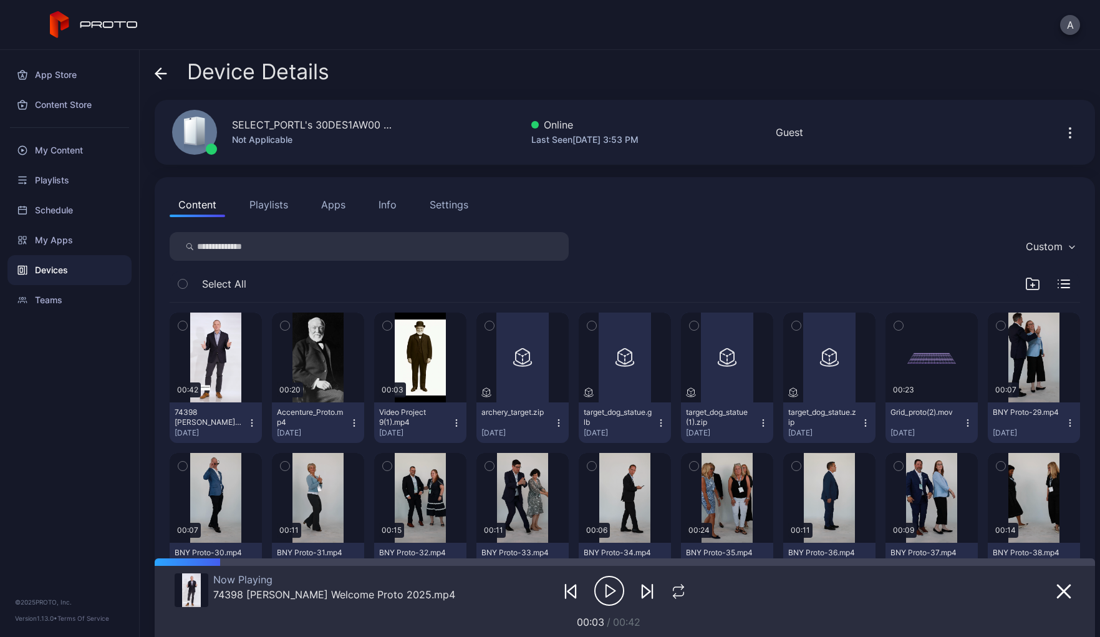
click at [249, 425] on icon "button" at bounding box center [252, 423] width 10 height 10
click at [225, 503] on button "Move To" at bounding box center [215, 509] width 106 height 40
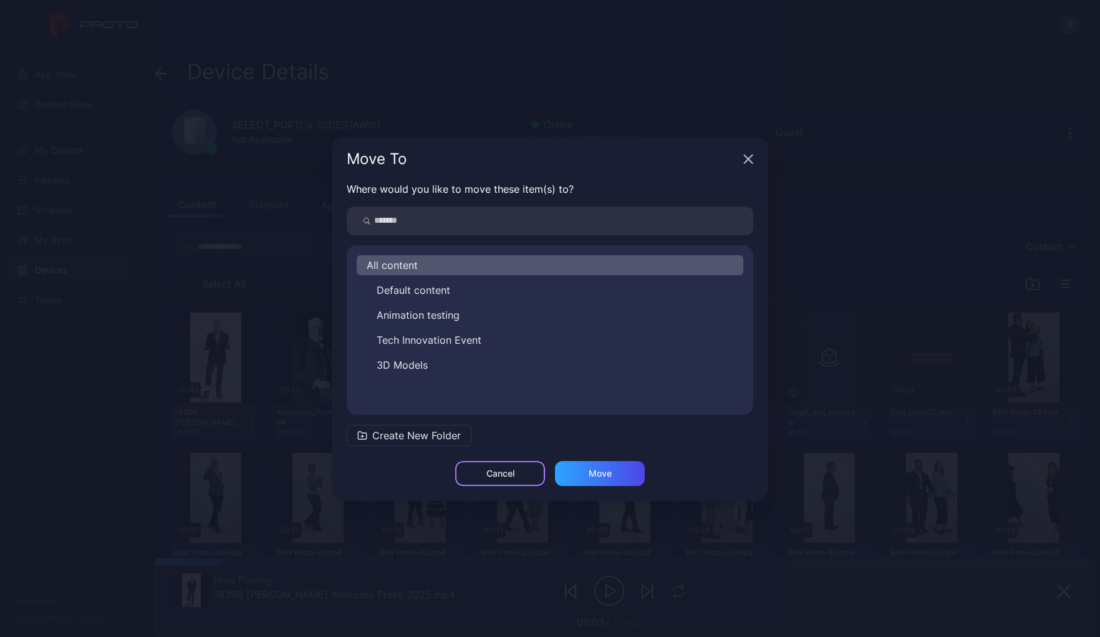
click at [513, 475] on div "Cancel" at bounding box center [500, 473] width 28 height 10
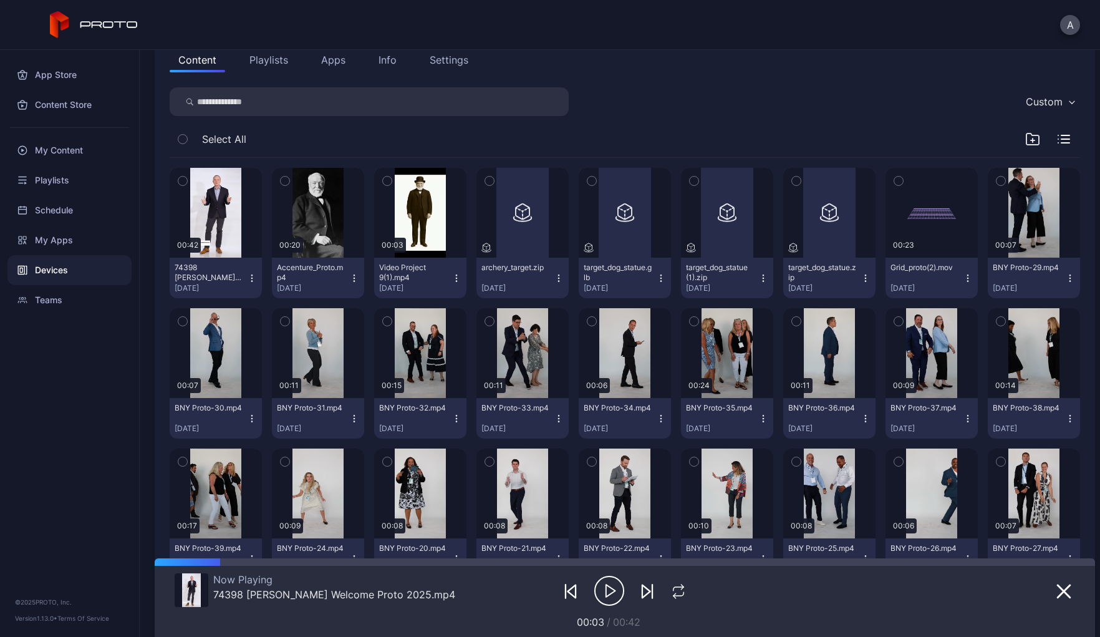
scroll to position [148, 0]
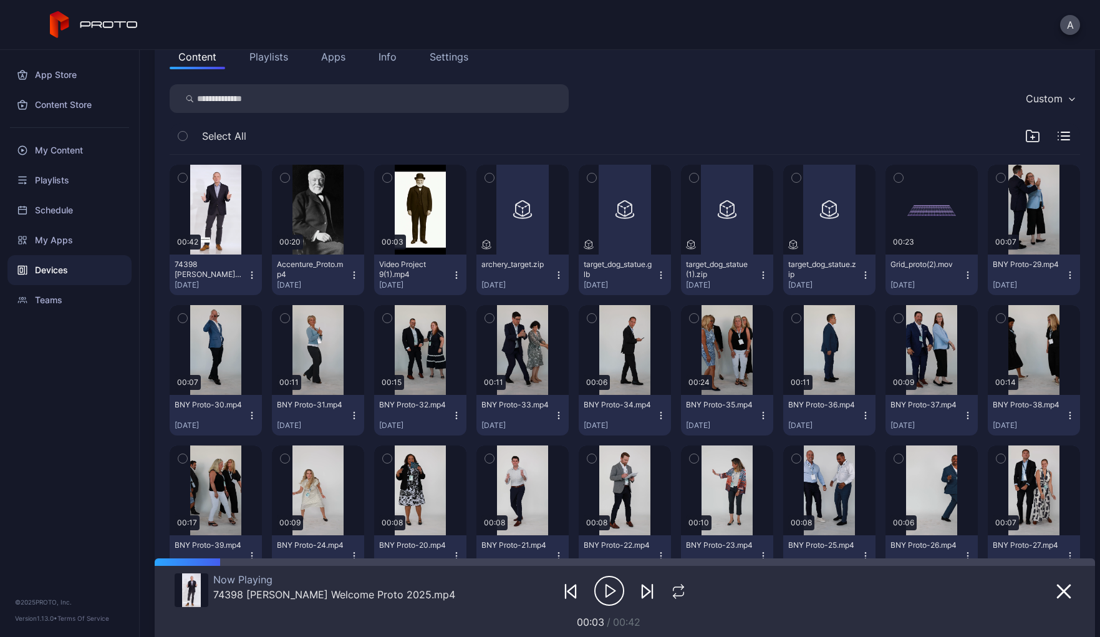
click at [248, 271] on icon "button" at bounding box center [252, 275] width 10 height 10
click at [183, 177] on icon "button" at bounding box center [182, 178] width 3 height 2
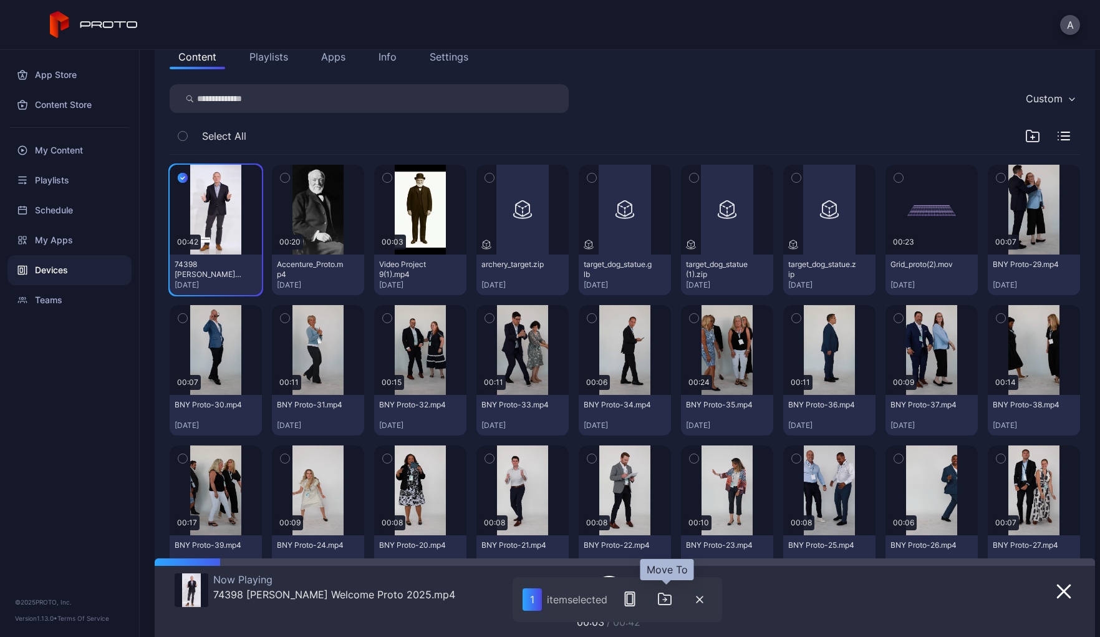
click at [667, 602] on icon "button" at bounding box center [664, 598] width 15 height 15
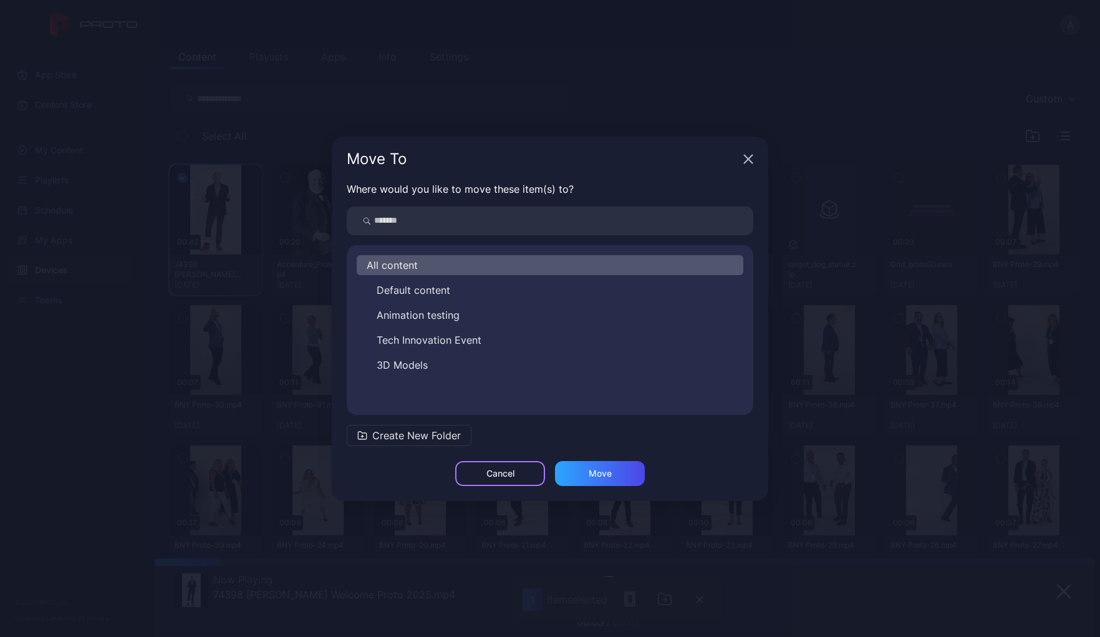
click at [491, 474] on div "Cancel" at bounding box center [500, 473] width 28 height 10
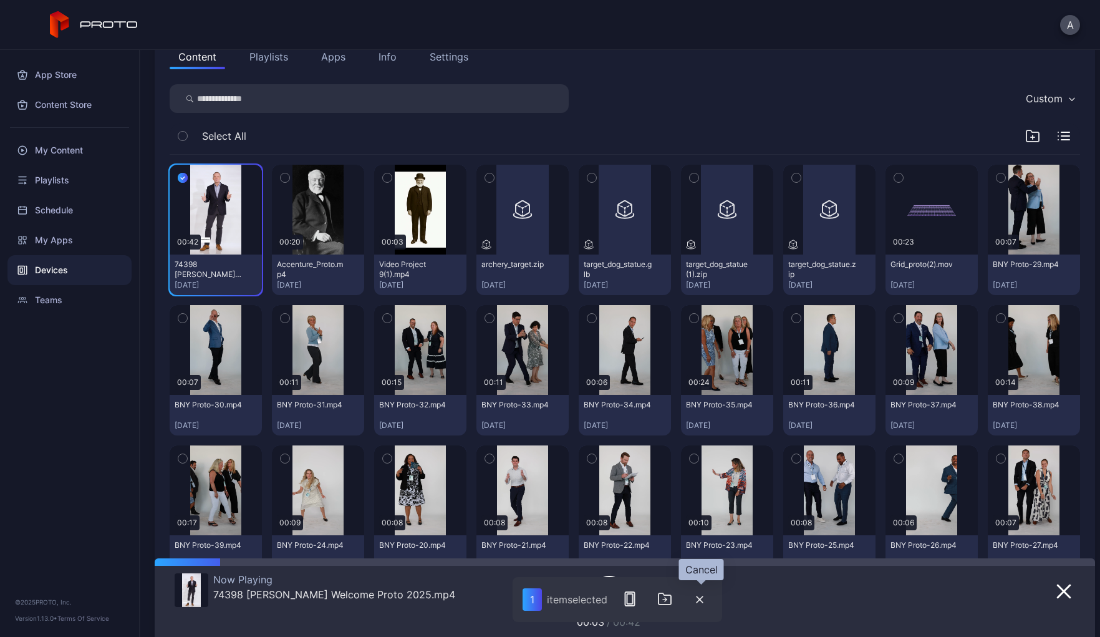
click at [700, 598] on icon "button" at bounding box center [700, 599] width 6 height 6
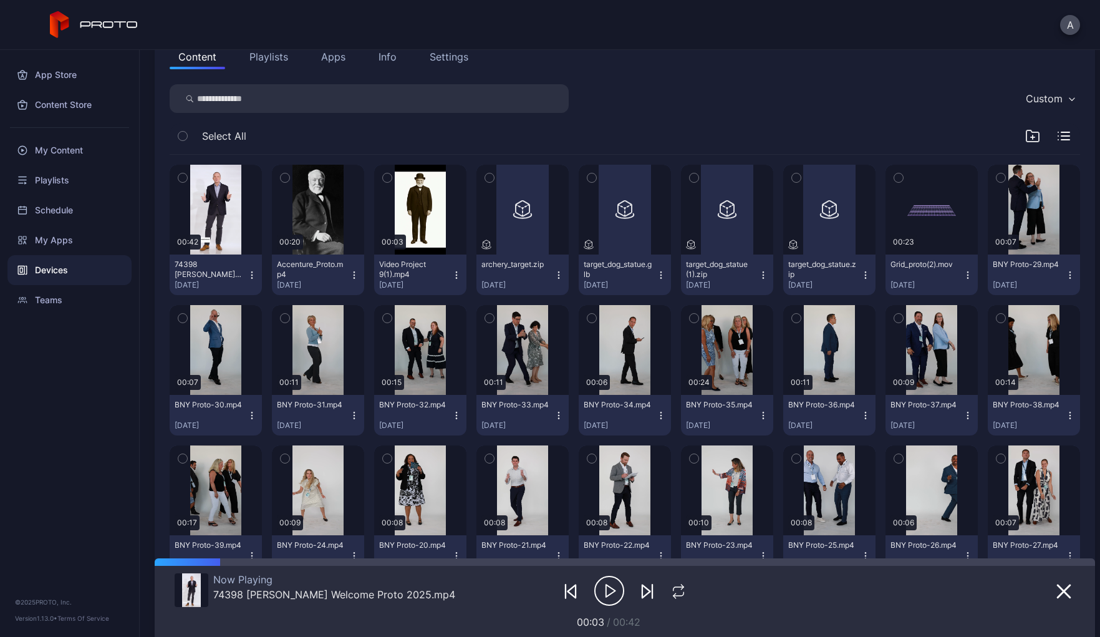
click at [249, 271] on icon "button" at bounding box center [252, 275] width 10 height 10
click at [679, 54] on div "Content Playlists Apps Info Settings" at bounding box center [625, 56] width 911 height 25
click at [1058, 590] on icon "button" at bounding box center [1064, 591] width 12 height 12
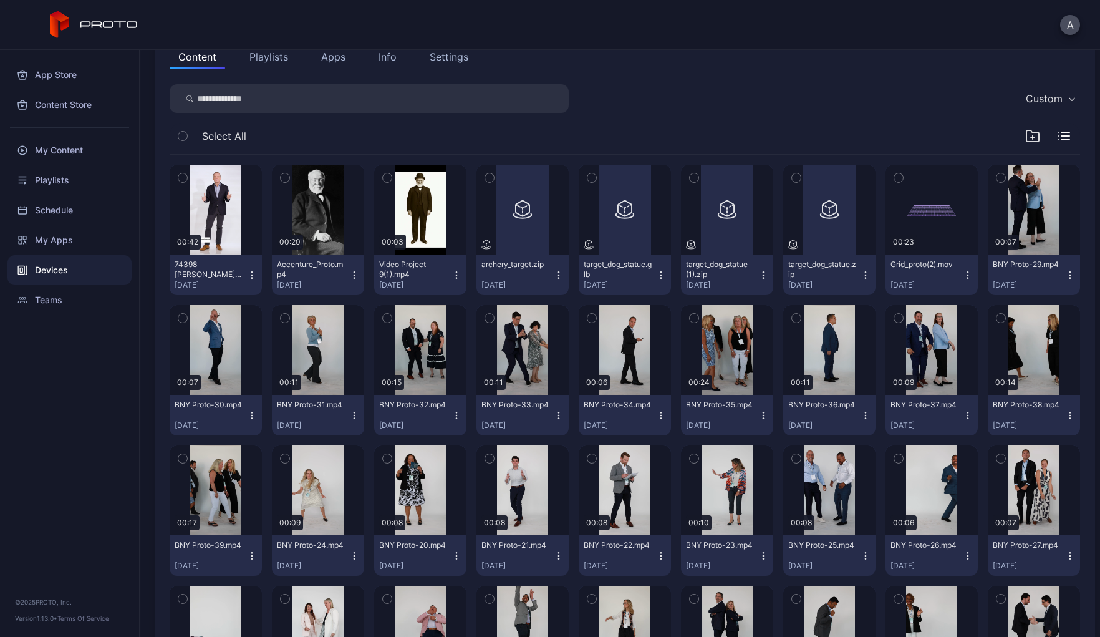
click at [183, 180] on icon "button" at bounding box center [182, 178] width 9 height 14
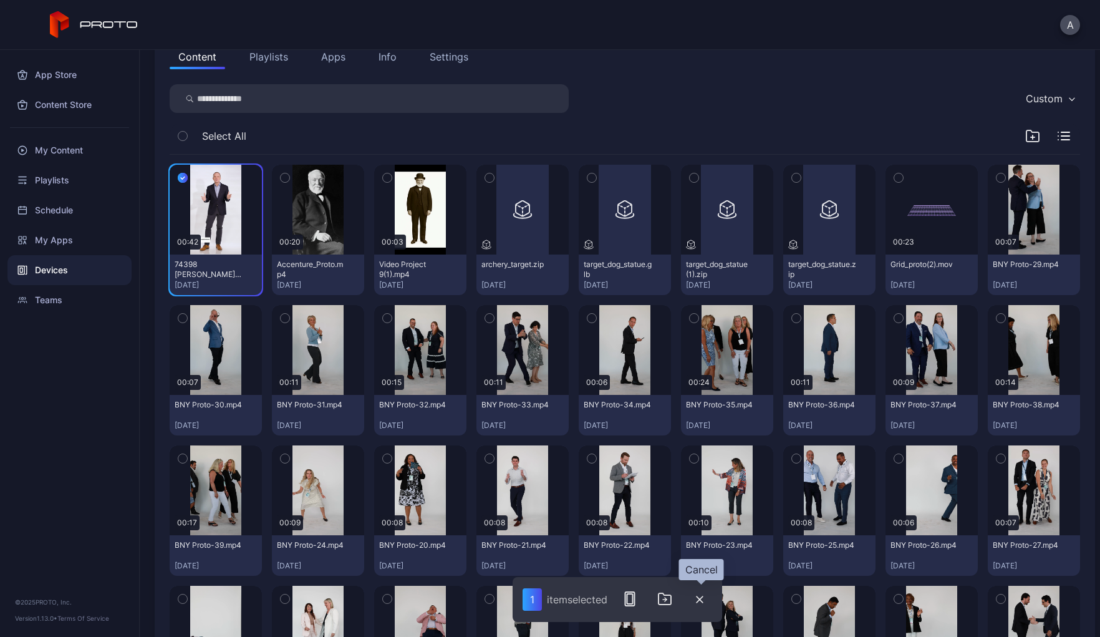
click at [700, 599] on icon "button" at bounding box center [699, 599] width 7 height 7
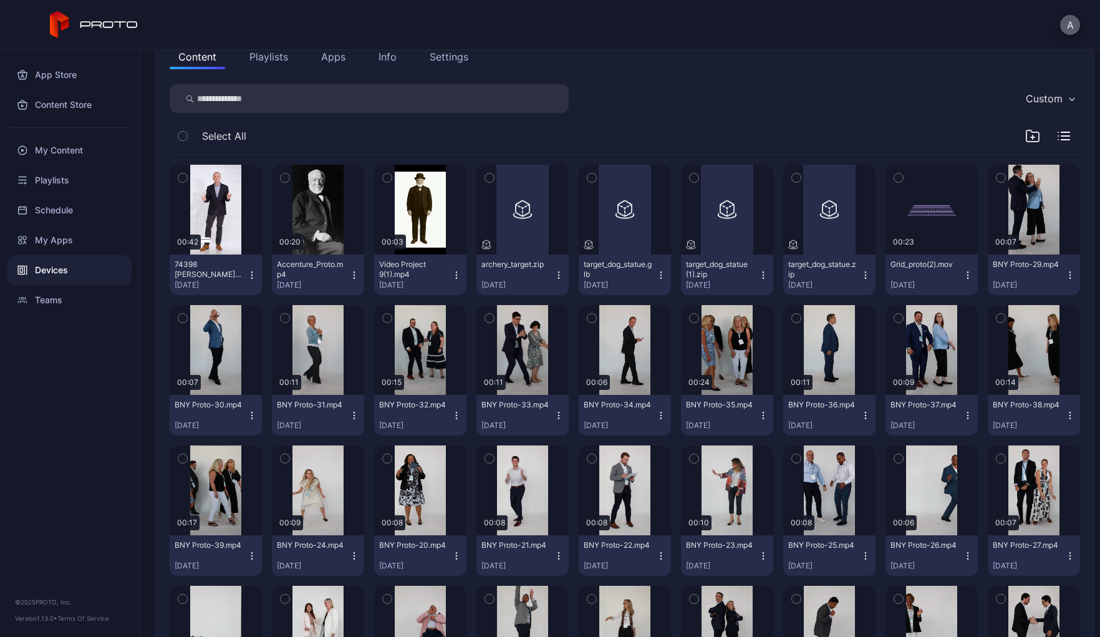
click at [1070, 24] on button "A" at bounding box center [1070, 25] width 20 height 20
click at [1013, 20] on div "A" at bounding box center [550, 25] width 1100 height 50
click at [1070, 24] on button "A" at bounding box center [1070, 25] width 20 height 20
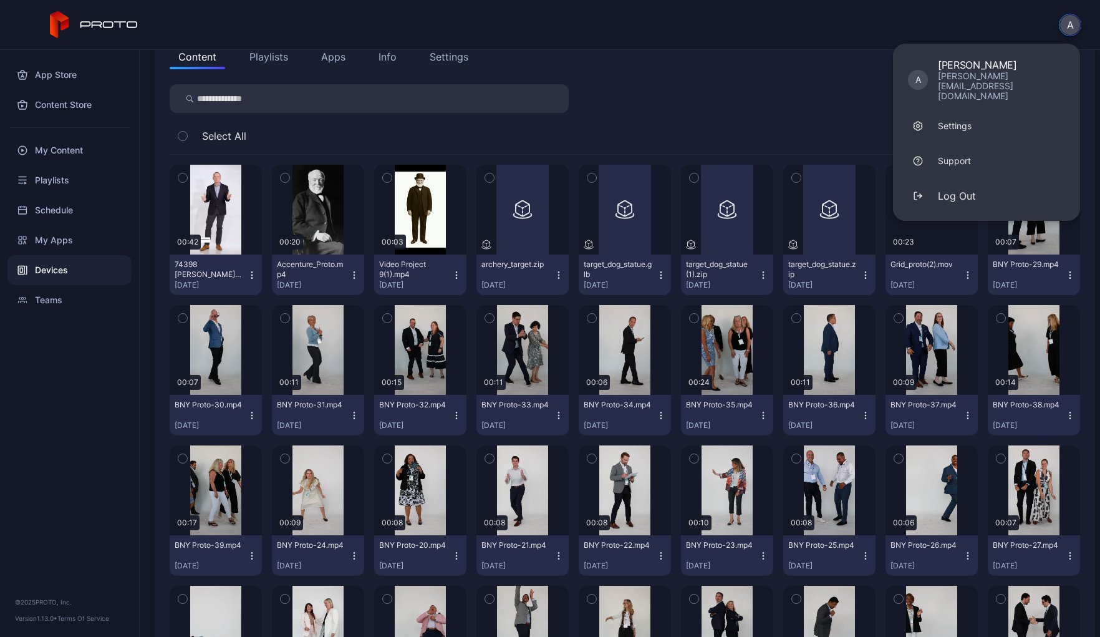
click at [1003, 12] on div "A A [PERSON_NAME] [PERSON_NAME][EMAIL_ADDRESS][DOMAIN_NAME] Settings Support Lo…" at bounding box center [550, 25] width 1100 height 50
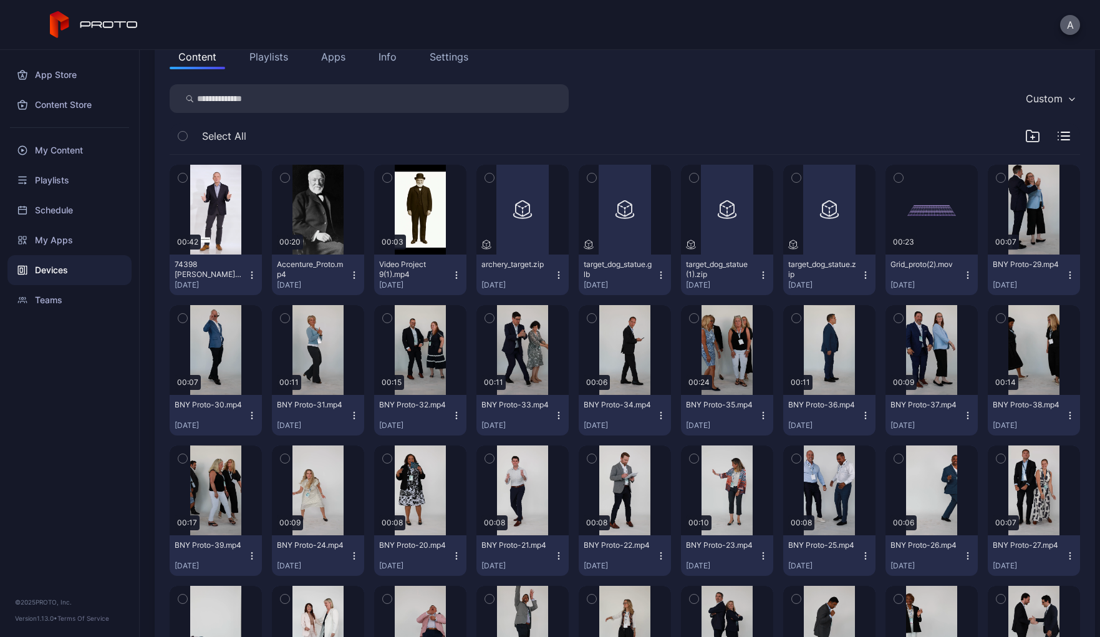
click at [1073, 22] on button "A" at bounding box center [1070, 25] width 20 height 20
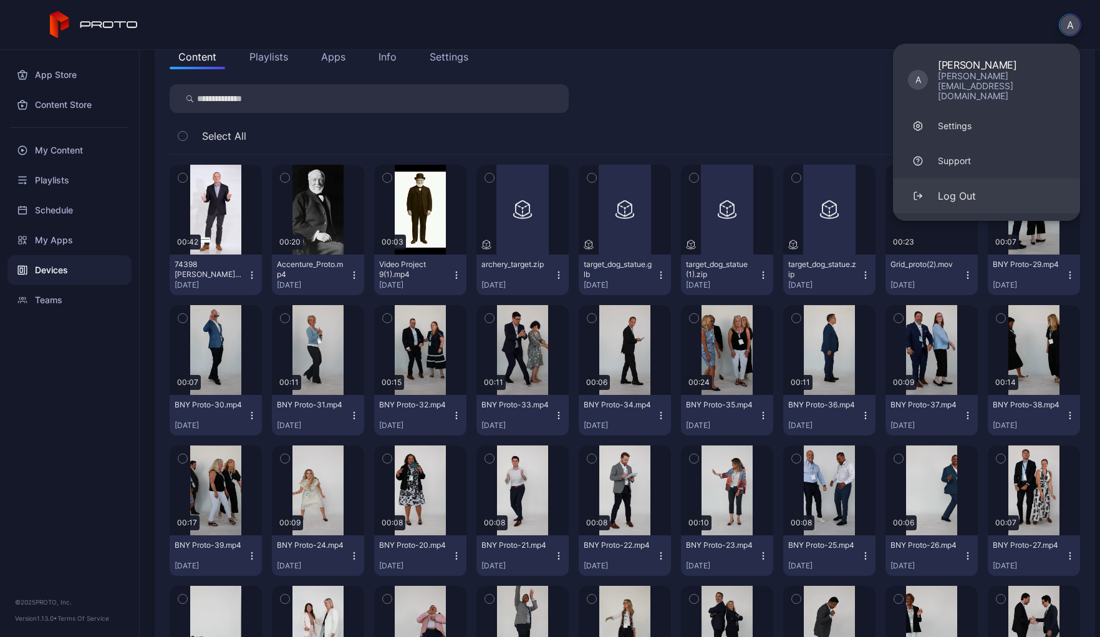
click at [953, 188] on div "Log Out" at bounding box center [957, 195] width 38 height 15
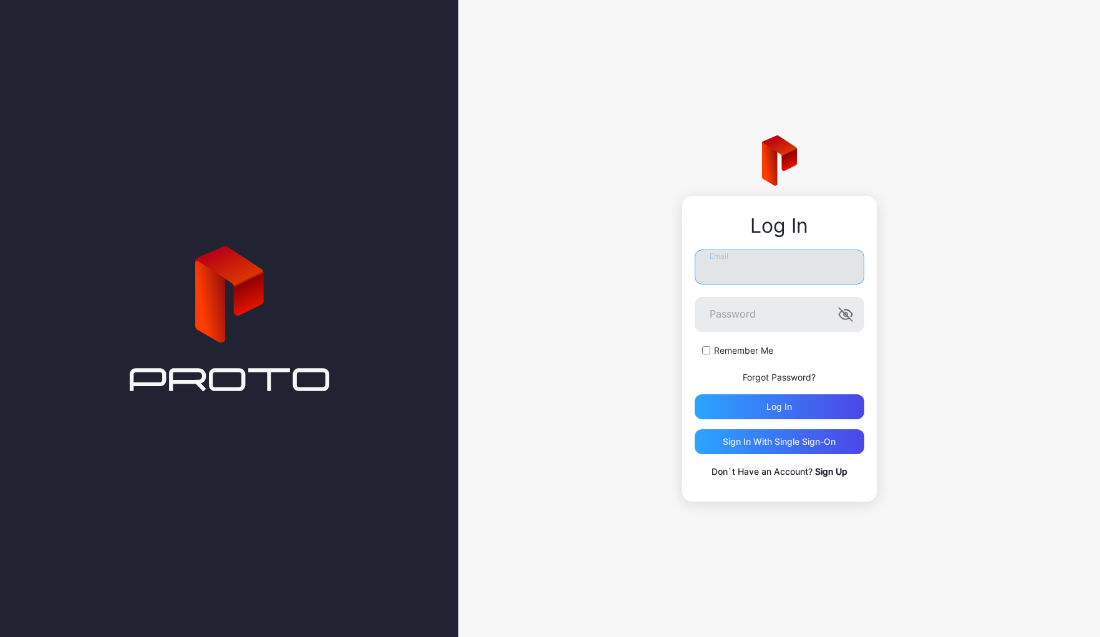
click at [786, 274] on input "Email" at bounding box center [780, 266] width 170 height 35
type input "**********"
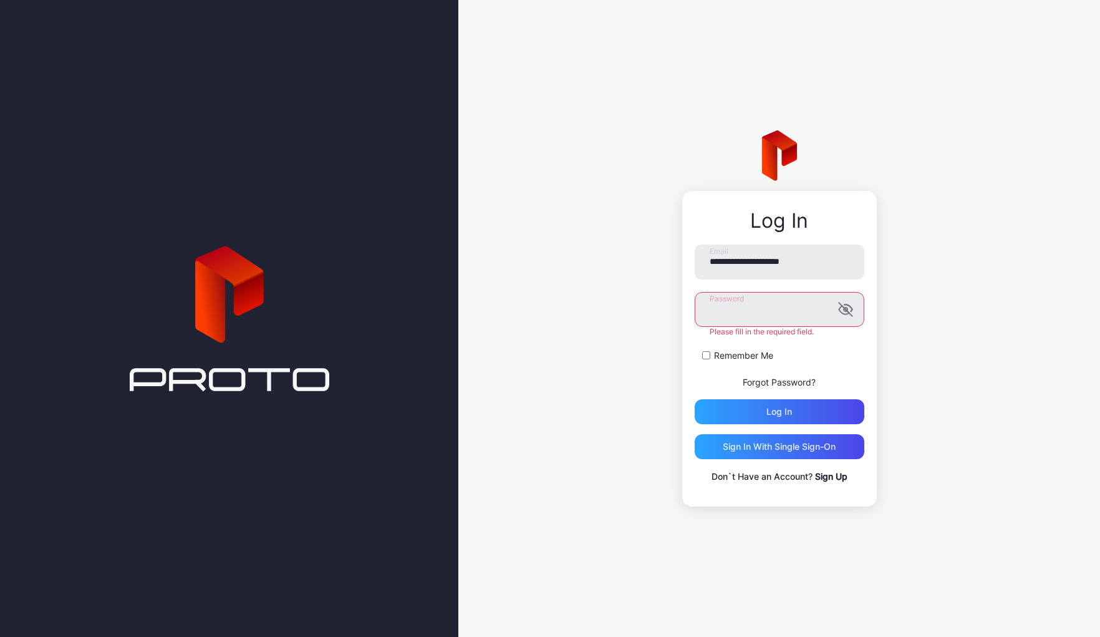
scroll to position [0, 101]
click at [775, 409] on div "Log in" at bounding box center [780, 411] width 170 height 25
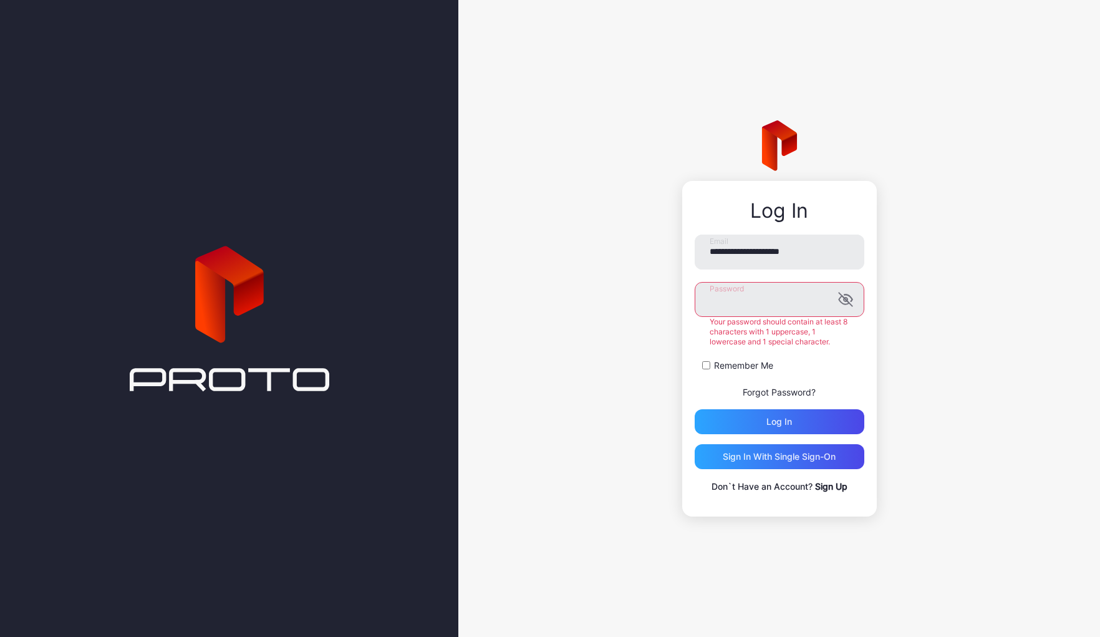
scroll to position [0, 0]
click at [676, 284] on div "**********" at bounding box center [779, 318] width 642 height 637
click at [604, 311] on div "**********" at bounding box center [779, 318] width 642 height 637
click at [692, 288] on div "**********" at bounding box center [779, 349] width 195 height 336
click at [695, 409] on button "Log in" at bounding box center [780, 421] width 170 height 25
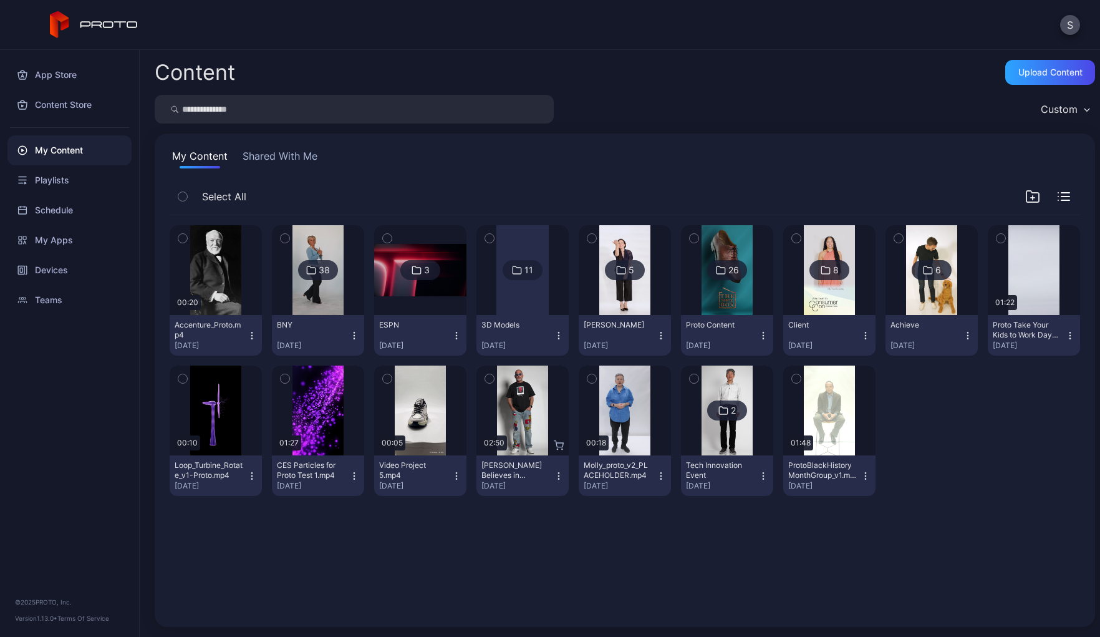
click at [260, 156] on button "Shared With Me" at bounding box center [280, 158] width 80 height 20
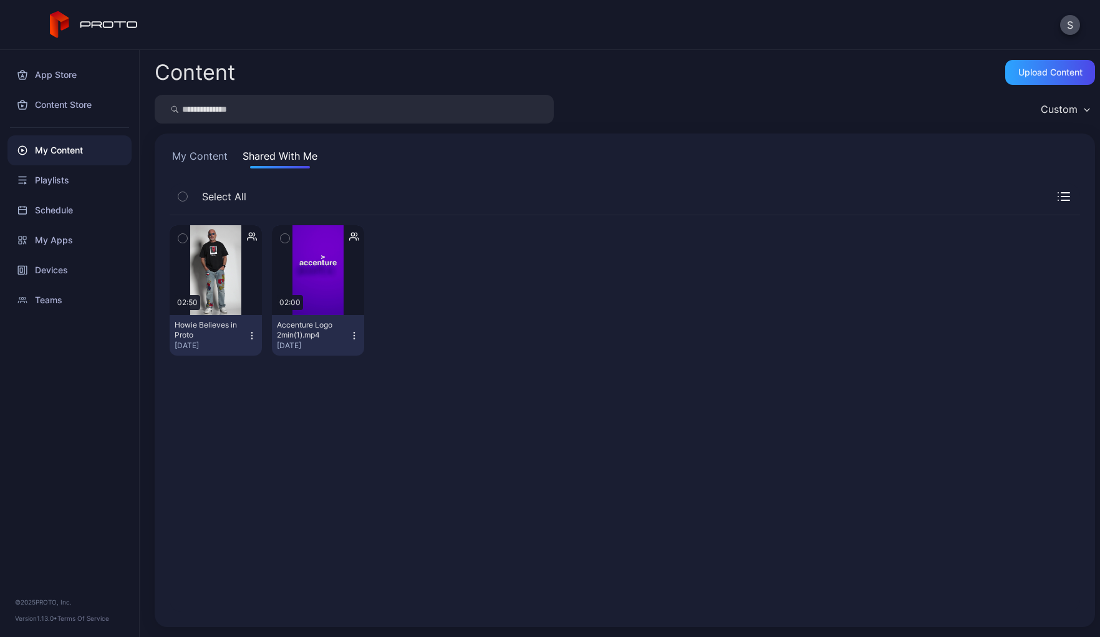
click at [209, 153] on button "My Content" at bounding box center [200, 158] width 60 height 20
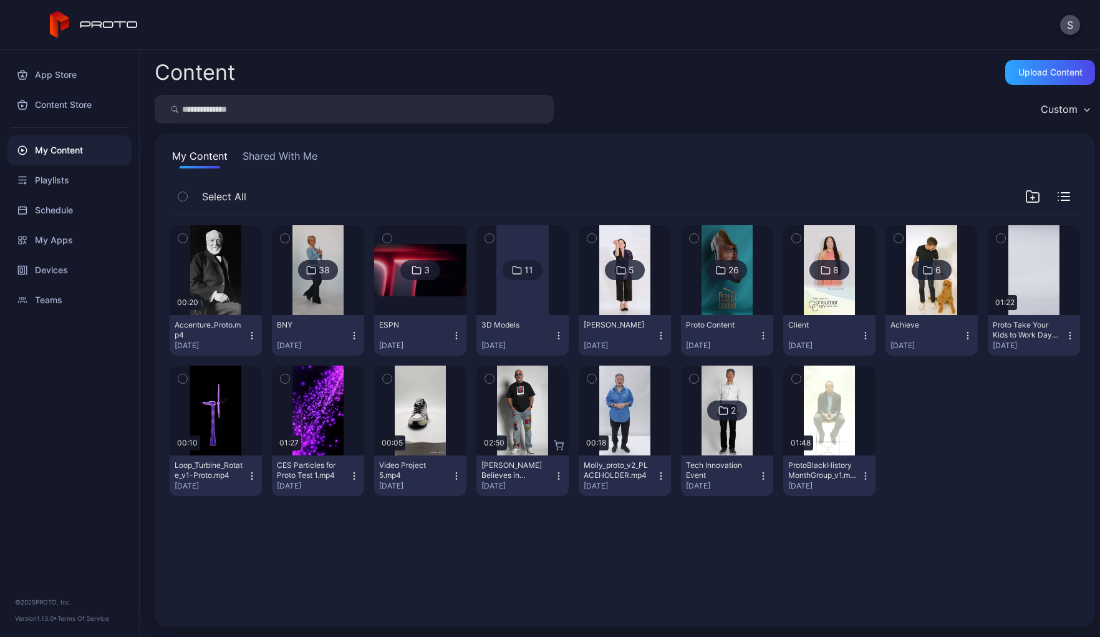
click at [278, 160] on button "Shared With Me" at bounding box center [280, 158] width 80 height 20
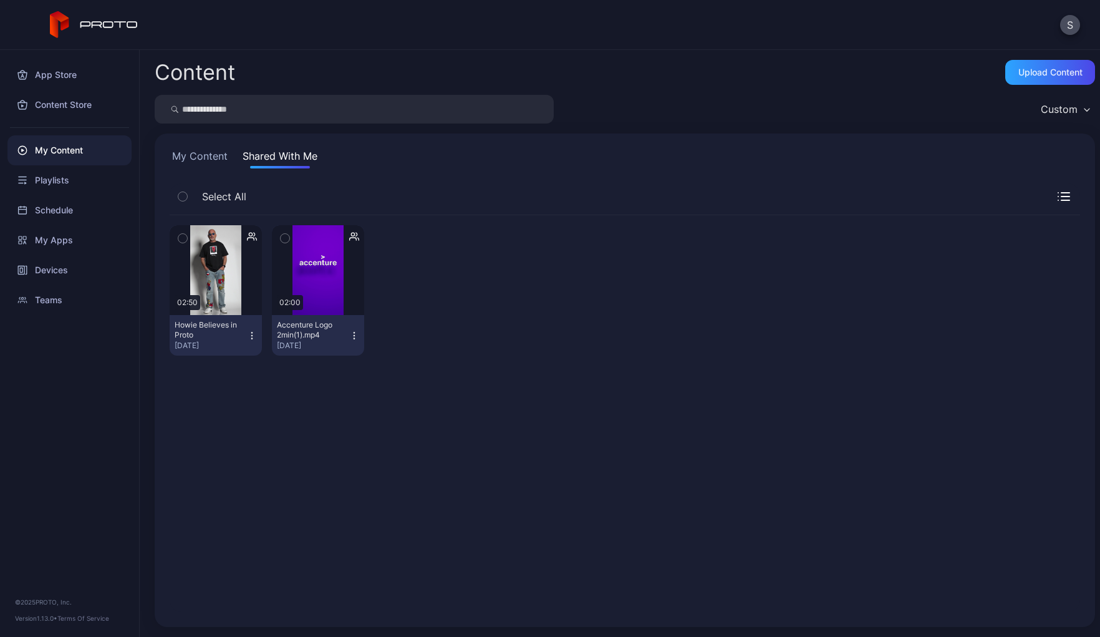
click at [209, 156] on button "My Content" at bounding box center [200, 158] width 60 height 20
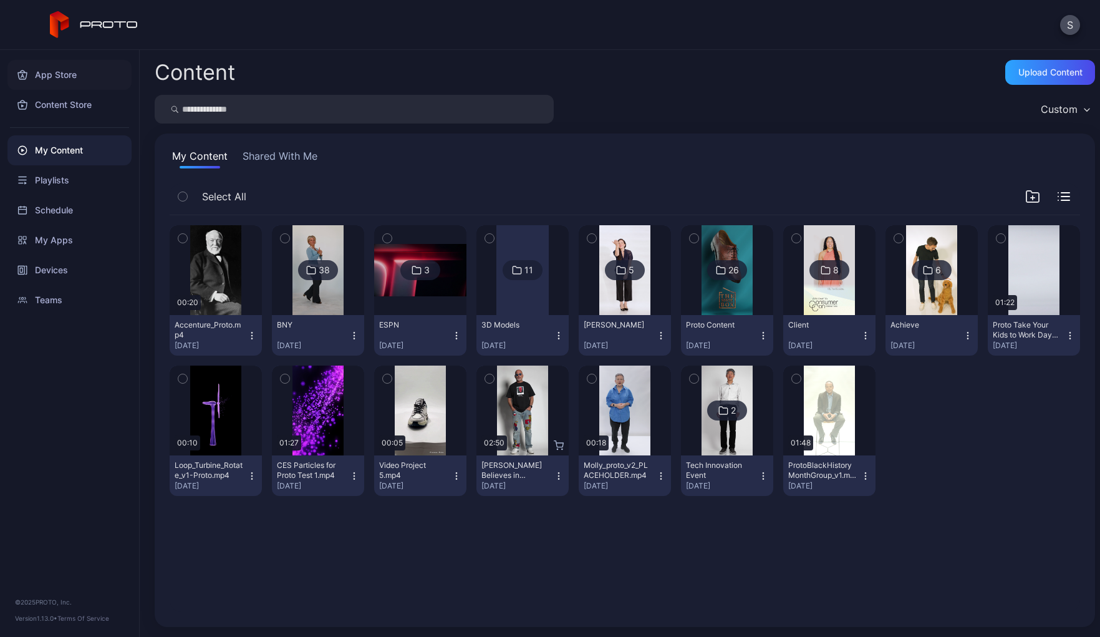
click at [51, 74] on div "App Store" at bounding box center [69, 75] width 124 height 30
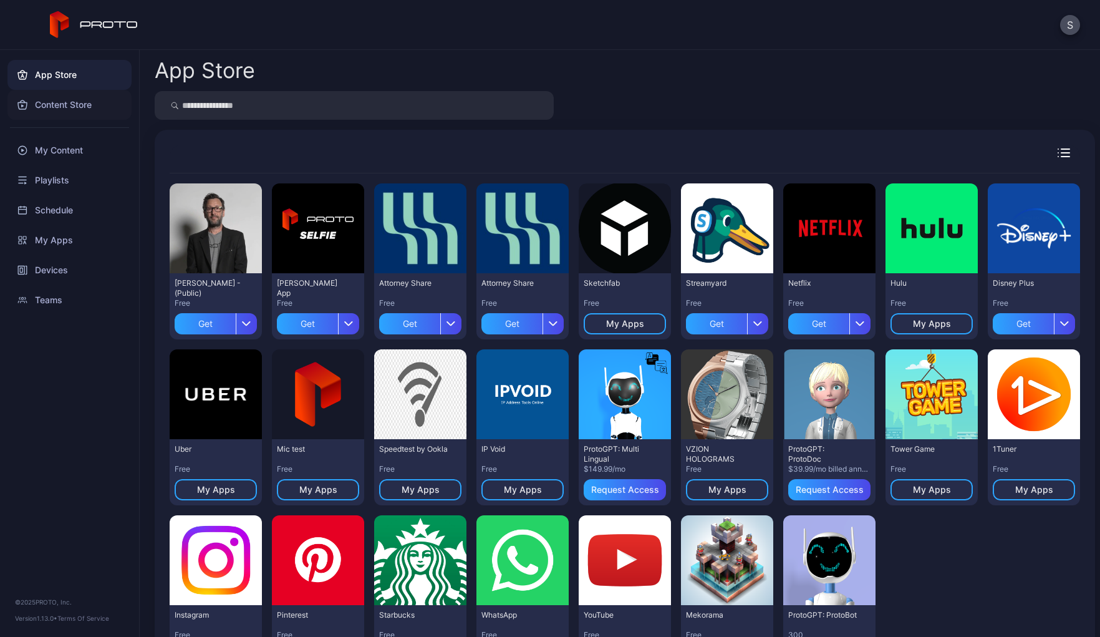
click at [53, 106] on div "Content Store" at bounding box center [69, 105] width 124 height 30
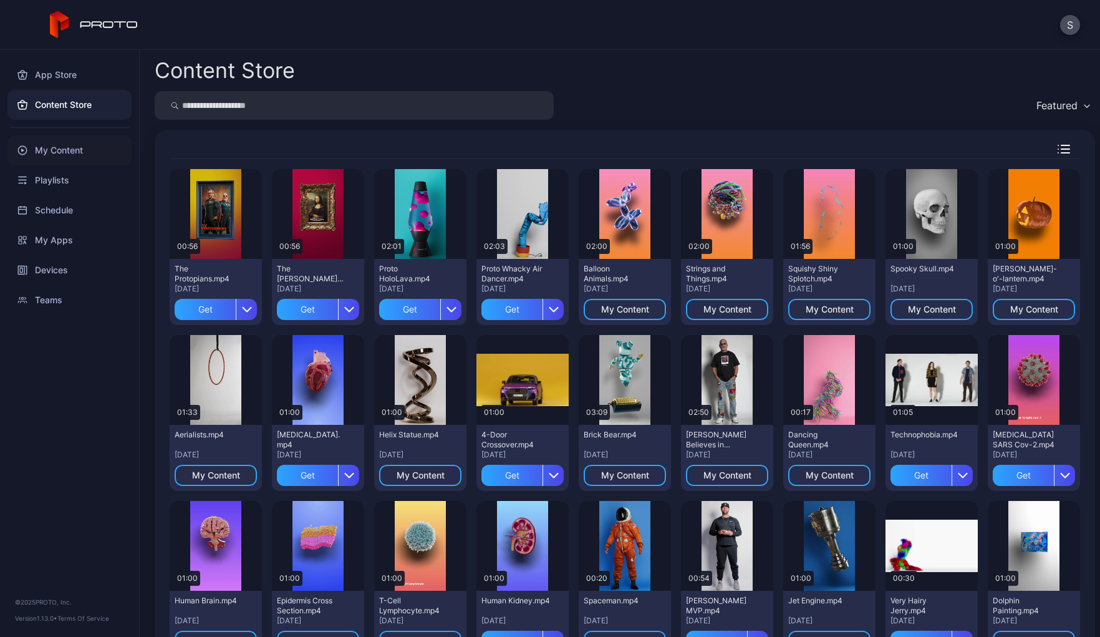
click at [56, 150] on div "My Content" at bounding box center [69, 150] width 124 height 30
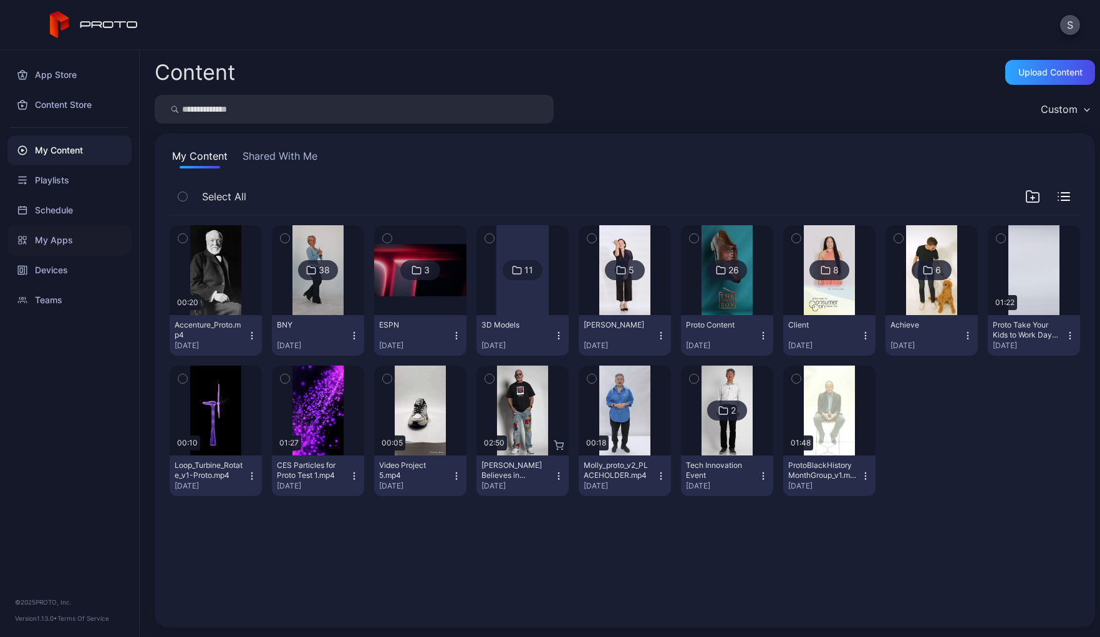
click at [56, 239] on div "My Apps" at bounding box center [69, 240] width 124 height 30
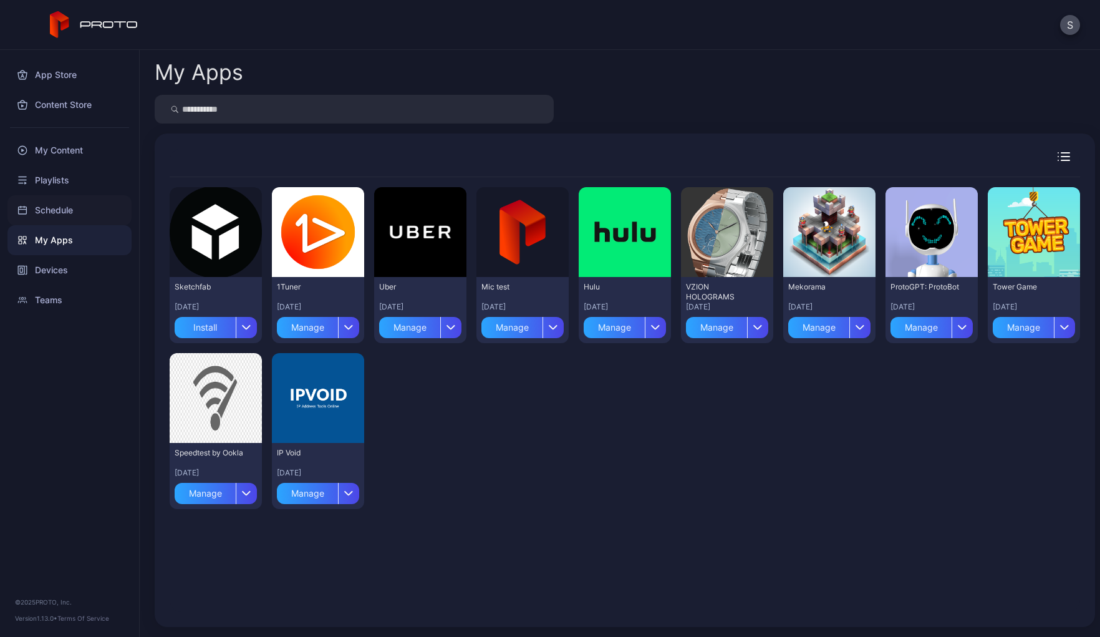
click at [48, 206] on div "Schedule" at bounding box center [69, 210] width 124 height 30
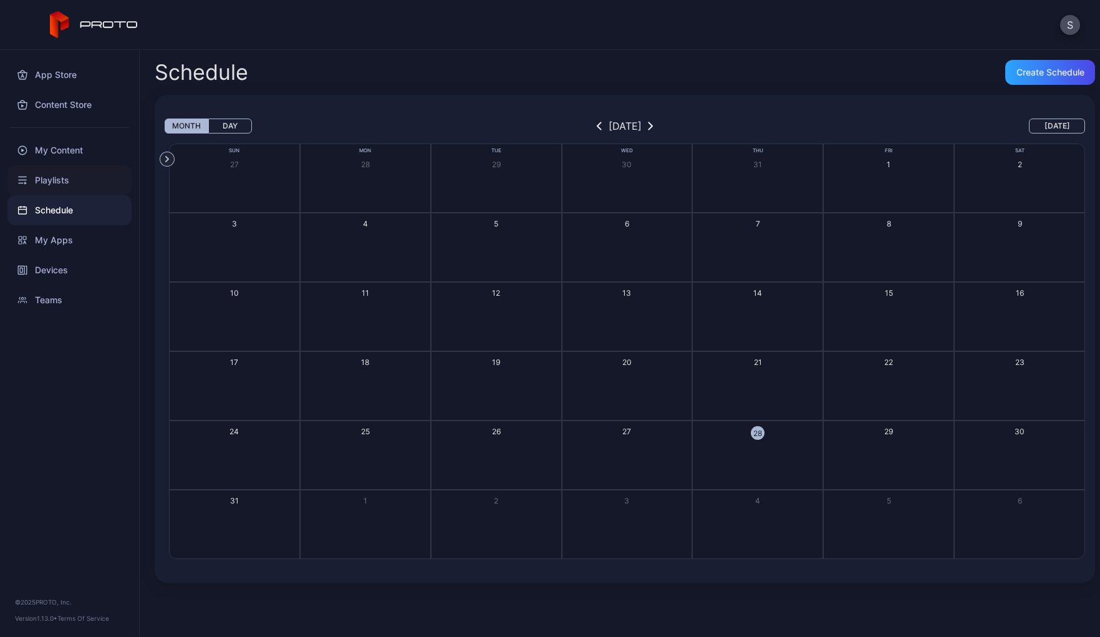
click at [49, 188] on div "Playlists" at bounding box center [69, 180] width 124 height 30
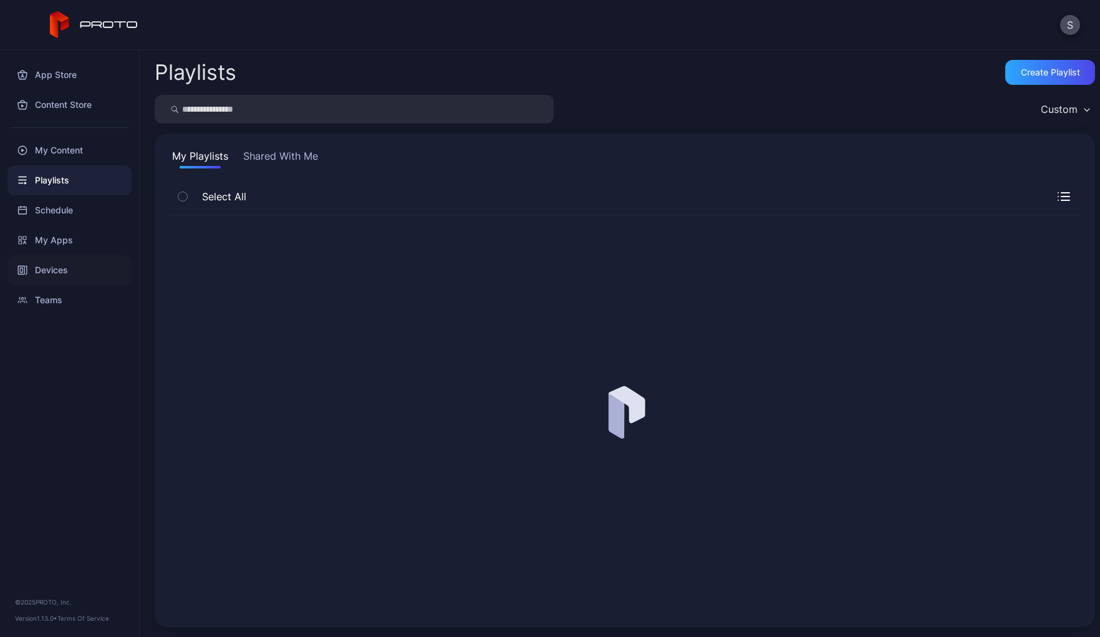
click at [36, 266] on div "Devices" at bounding box center [69, 270] width 124 height 30
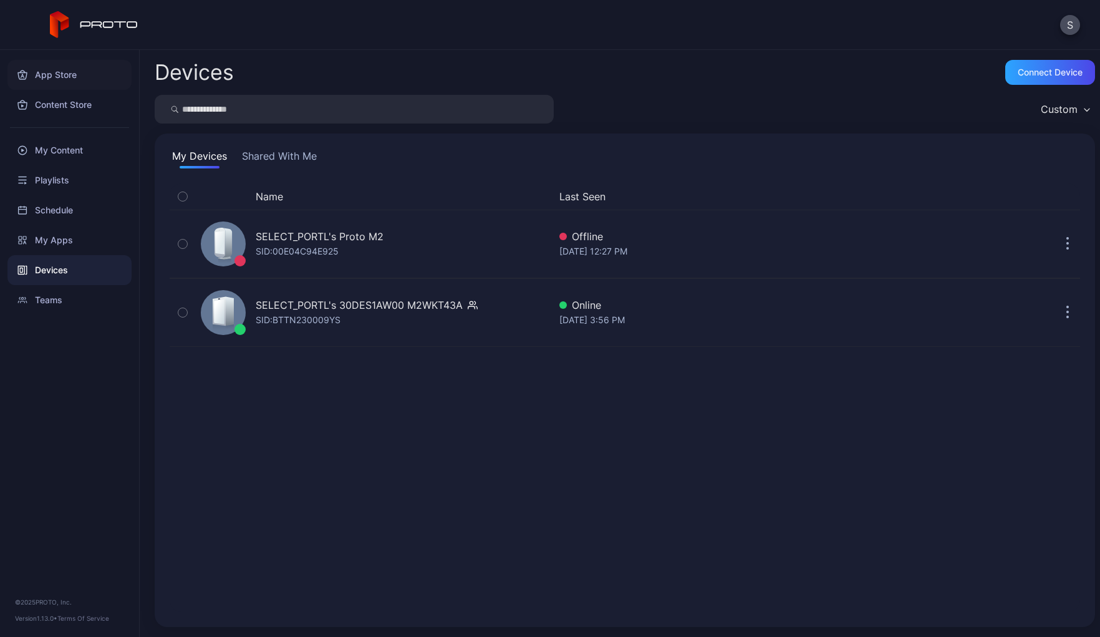
click at [53, 73] on div "App Store" at bounding box center [69, 75] width 124 height 30
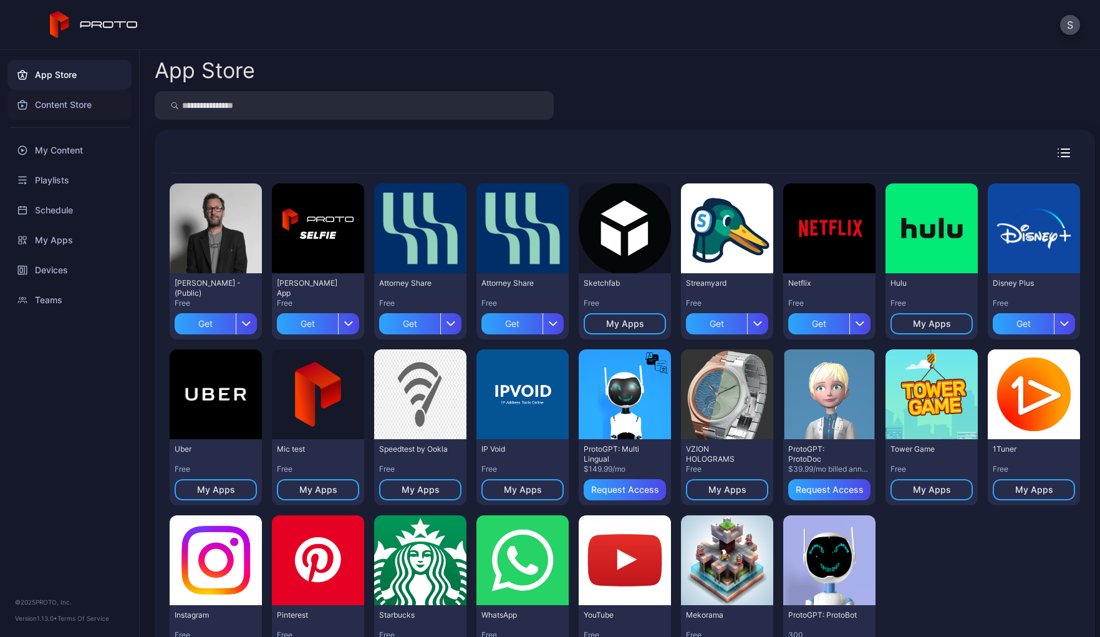
click at [72, 103] on div "Content Store" at bounding box center [69, 105] width 124 height 30
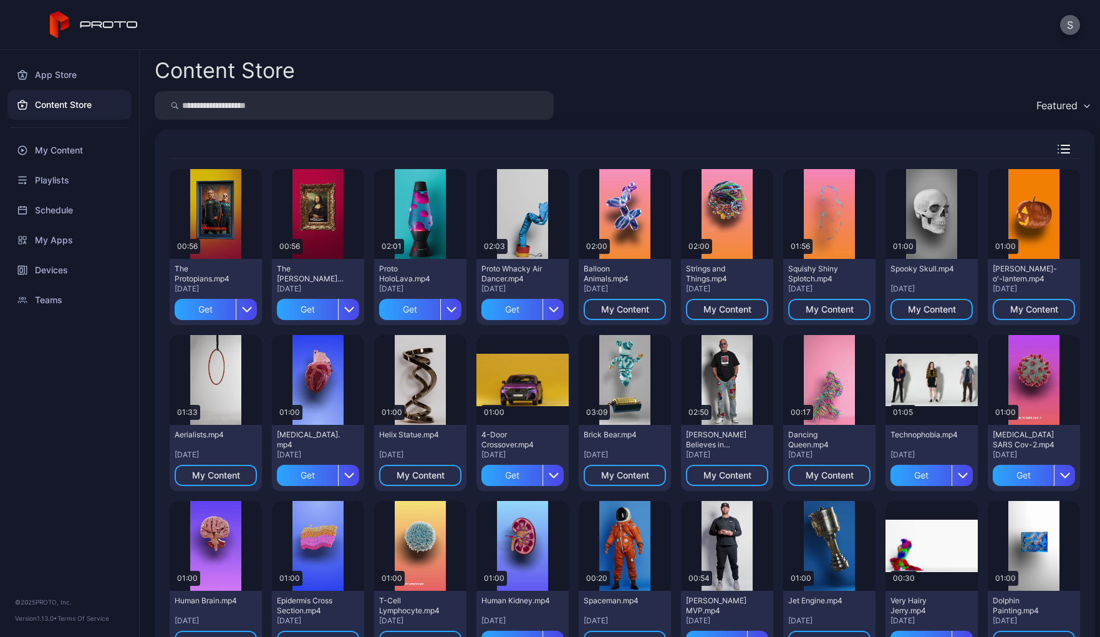
click at [1073, 27] on button "S" at bounding box center [1070, 25] width 20 height 20
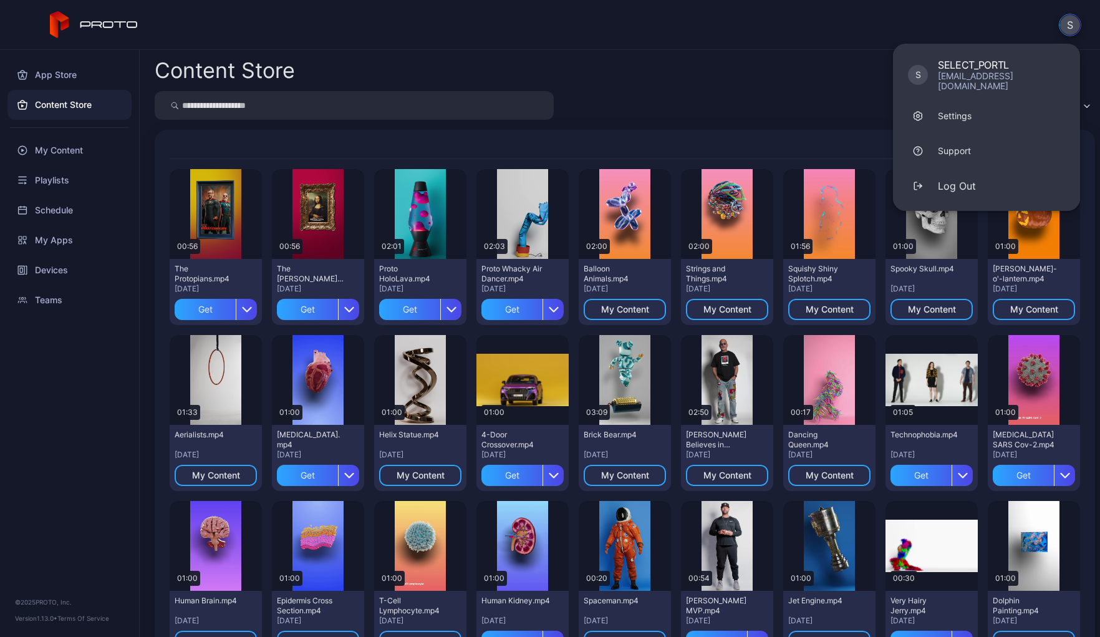
click at [846, 118] on div "Featured" at bounding box center [625, 105] width 941 height 29
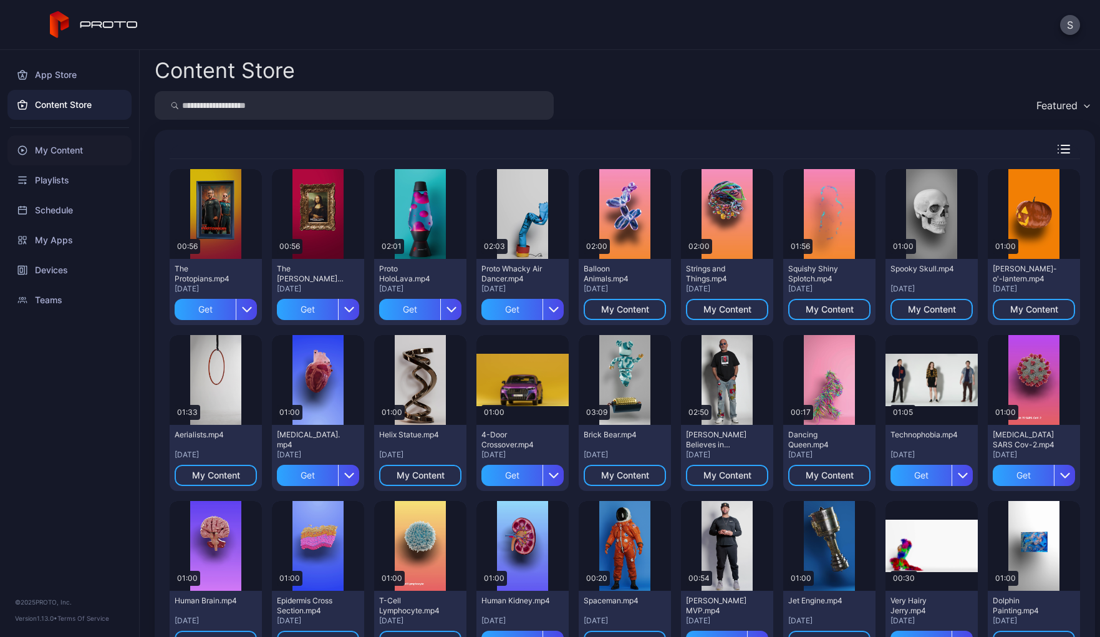
click at [62, 150] on div "My Content" at bounding box center [69, 150] width 124 height 30
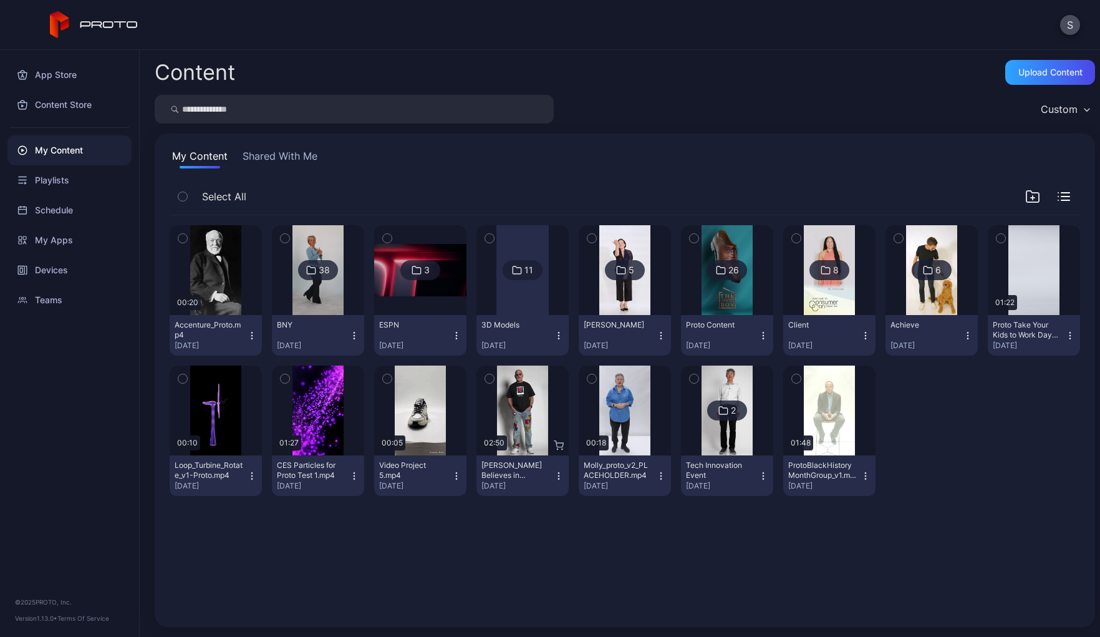
click at [248, 336] on icon "button" at bounding box center [252, 336] width 10 height 10
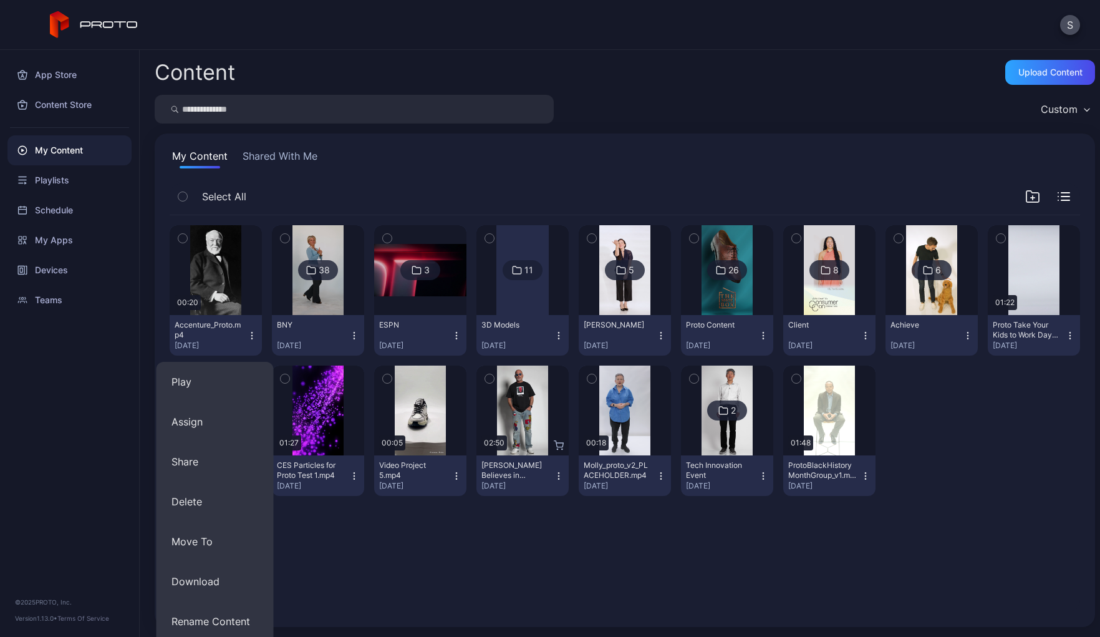
click at [413, 162] on div "My Content Shared With Me" at bounding box center [625, 158] width 911 height 20
